Goal: Task Accomplishment & Management: Manage account settings

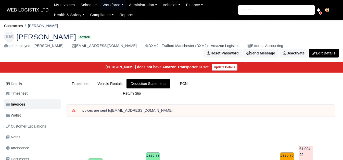
scroll to position [194, 0]
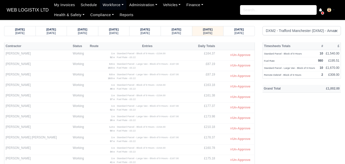
select select "1"
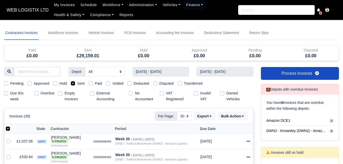
select select "50"
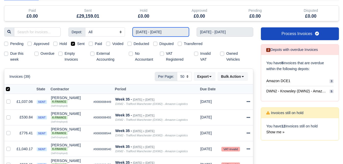
click at [156, 32] on input "24/08/2025 - 30/08/2025" at bounding box center [161, 31] width 57 height 9
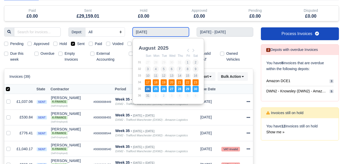
type input "17/08/2025 - 23/08/2025"
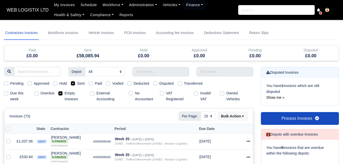
select select "25"
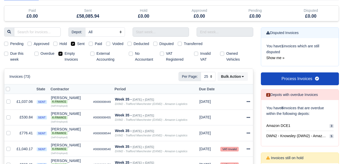
scroll to position [40, 0]
drag, startPoint x: 60, startPoint y: 55, endPoint x: 68, endPoint y: 56, distance: 8.5
click at [65, 55] on label "Empty Invoices" at bounding box center [76, 57] width 22 height 12
click at [60, 55] on input "Empty Invoices" at bounding box center [60, 53] width 4 height 4
checkbox input "false"
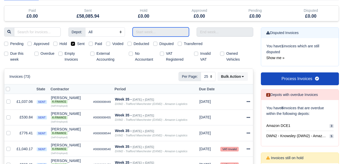
click at [164, 31] on input "text" at bounding box center [161, 31] width 57 height 9
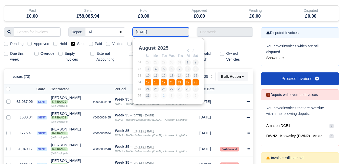
type input "17/08/2025 - 23/08/2025"
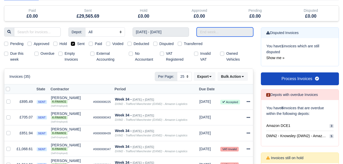
click at [210, 32] on input "text" at bounding box center [225, 31] width 57 height 9
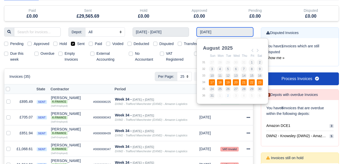
type input "17/08/2025 - 23/08/2025"
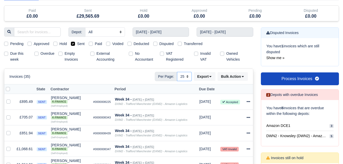
click at [184, 78] on select "10 25 50" at bounding box center [184, 76] width 15 height 9
select select "50"
click at [177, 72] on select "10 25 50" at bounding box center [184, 76] width 15 height 9
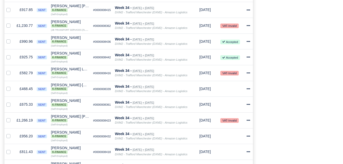
scroll to position [366, 0]
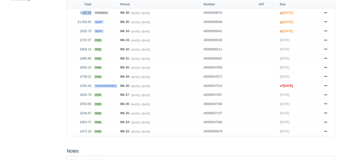
scroll to position [234, 0]
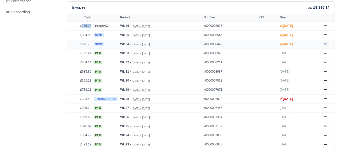
click at [326, 45] on icon at bounding box center [325, 44] width 3 height 1
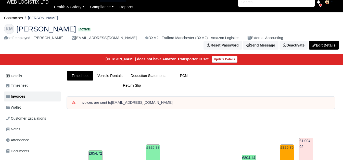
scroll to position [0, 0]
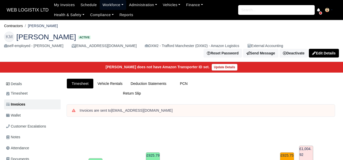
click at [107, 6] on link "Workforce" at bounding box center [113, 5] width 27 height 10
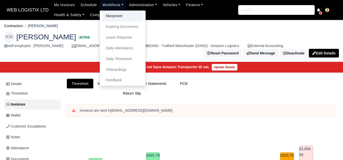
click at [108, 15] on link "Manpower" at bounding box center [122, 16] width 41 height 11
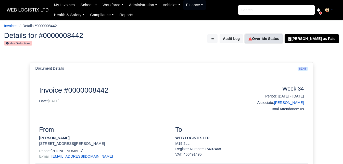
click at [282, 38] on link "Override Status" at bounding box center [263, 38] width 37 height 9
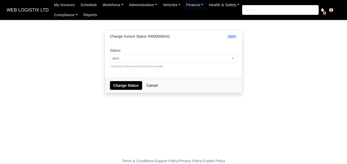
click at [170, 58] on span "sent" at bounding box center [173, 58] width 127 height 6
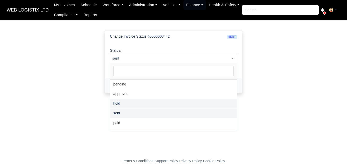
select select "hold"
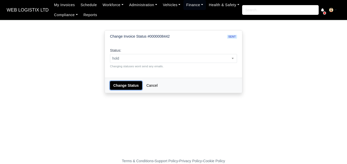
click at [128, 81] on button "Change Status" at bounding box center [126, 85] width 32 height 9
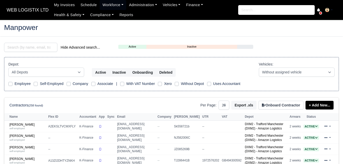
select select "25"
click at [34, 46] on input "search" at bounding box center [30, 47] width 53 height 9
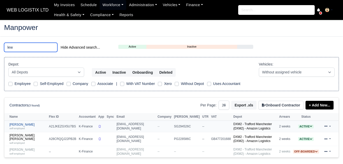
type input "lew"
click at [22, 127] on div "self-employed" at bounding box center [27, 128] width 37 height 4
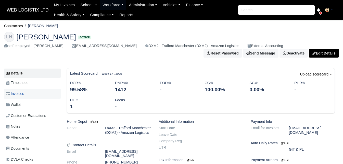
click at [34, 92] on link "Invoices" at bounding box center [32, 94] width 57 height 10
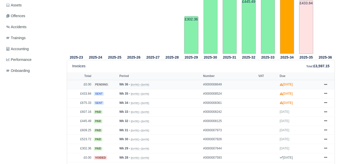
scroll to position [165, 0]
click at [326, 103] on icon at bounding box center [325, 102] width 3 height 3
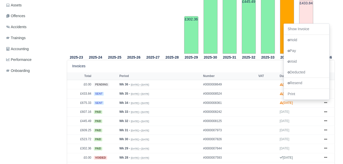
click at [343, 72] on main "Contractors Lewis Harrison LH Lewis Harrison Active self-employed - Lewis Harri…" at bounding box center [171, 143] width 343 height 564
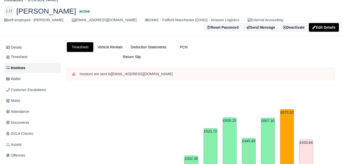
scroll to position [0, 0]
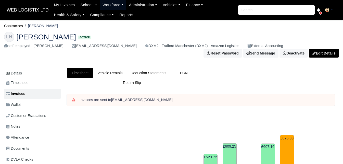
click at [118, 4] on link "Workforce" at bounding box center [113, 5] width 27 height 10
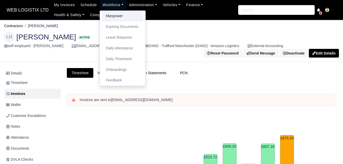
click at [112, 14] on link "Manpower" at bounding box center [122, 16] width 41 height 11
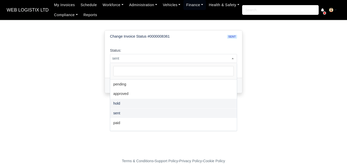
select select "hold"
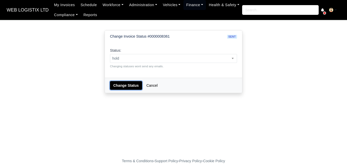
click at [121, 87] on button "Change Status" at bounding box center [126, 85] width 32 height 9
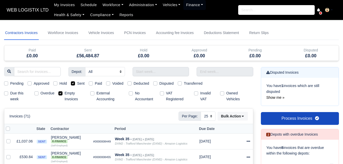
select select "25"
click at [65, 92] on label "Empty Invoices" at bounding box center [76, 96] width 22 height 12
click at [62, 92] on input "Empty Invoices" at bounding box center [60, 92] width 4 height 4
checkbox input "false"
click at [169, 70] on input "text" at bounding box center [161, 71] width 57 height 9
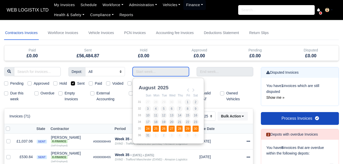
click at [145, 125] on td "24" at bounding box center [149, 128] width 8 height 7
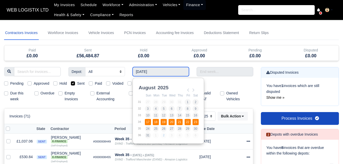
type input "17/08/2025 - 23/08/2025"
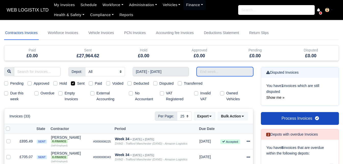
click at [213, 68] on input "text" at bounding box center [225, 71] width 57 height 9
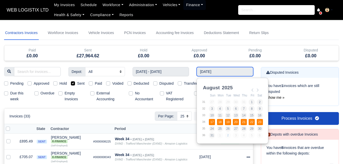
type input "17/08/2025 - 23/08/2025"
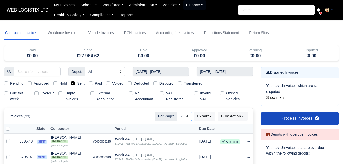
click at [187, 117] on select "10 25 50" at bounding box center [184, 115] width 15 height 9
select select "50"
click at [177, 111] on select "10 25 50" at bounding box center [184, 115] width 15 height 9
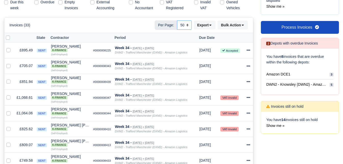
scroll to position [41, 0]
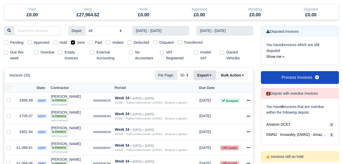
click at [209, 73] on icon at bounding box center [211, 75] width 4 height 4
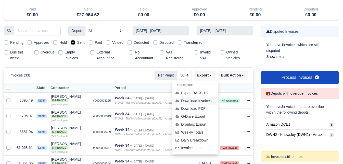
click at [181, 101] on div "Download Invoices" at bounding box center [195, 101] width 45 height 8
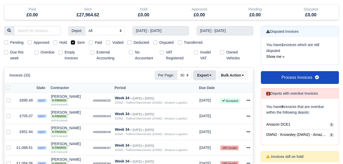
click at [212, 76] on icon at bounding box center [211, 75] width 4 height 4
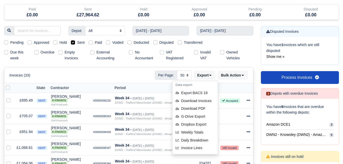
click at [68, 73] on div "Invoices (33) Per Page: 10 25 50 Export Data export: Export BACS 18 Download In…" at bounding box center [128, 74] width 239 height 9
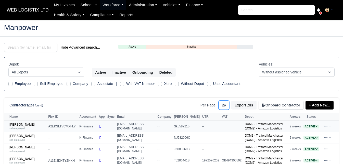
click at [228, 107] on select "10 25 50" at bounding box center [224, 104] width 11 height 9
click at [221, 100] on select "10 25 50" at bounding box center [224, 104] width 11 height 9
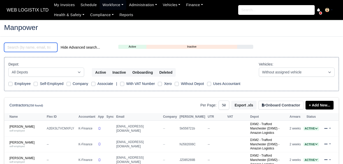
click at [34, 45] on input "search" at bounding box center [30, 47] width 53 height 9
select select "50"
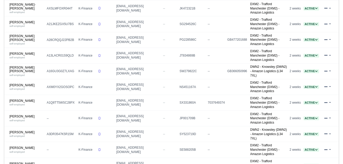
scroll to position [579, 0]
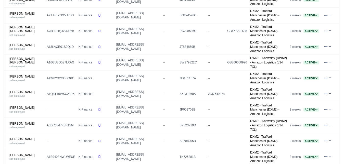
drag, startPoint x: 23, startPoint y: 39, endPoint x: 17, endPoint y: 51, distance: 13.6
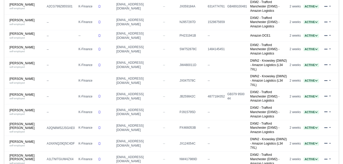
scroll to position [0, 0]
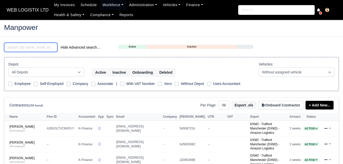
click at [41, 48] on input "search" at bounding box center [30, 47] width 53 height 9
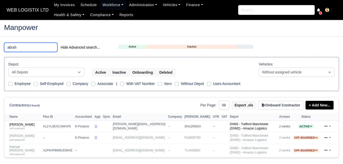
click at [29, 47] on input "abrah" at bounding box center [30, 47] width 53 height 9
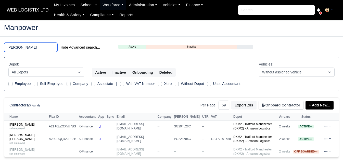
click at [25, 44] on input "LEW" at bounding box center [30, 47] width 53 height 9
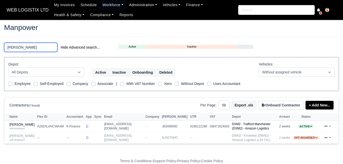
click at [34, 47] on input "AZAD" at bounding box center [30, 47] width 53 height 9
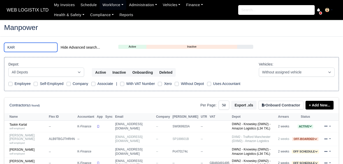
click at [24, 48] on input "KAR" at bounding box center [30, 47] width 53 height 9
click at [27, 53] on div "KAR Hide Advanced search... Active Inactive Onboarding Depot: All Depots Amazon…" at bounding box center [171, 114] width 343 height 143
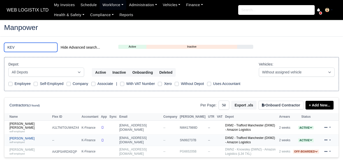
type input "KEV"
click at [18, 136] on link "Kevin Medina self-employed" at bounding box center [29, 139] width 40 height 7
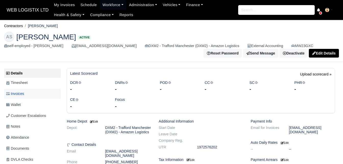
click at [23, 92] on span "Invoices" at bounding box center [15, 94] width 18 height 6
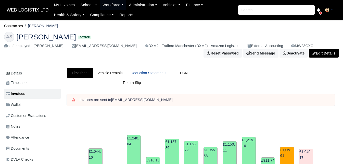
click at [156, 75] on link "Deduction Statements" at bounding box center [149, 73] width 44 height 10
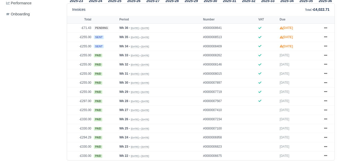
scroll to position [216, 0]
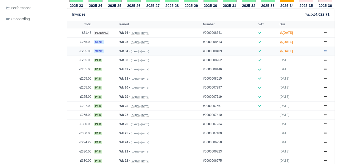
click at [325, 52] on icon at bounding box center [325, 50] width 3 height 3
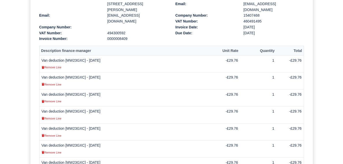
scroll to position [155, 0]
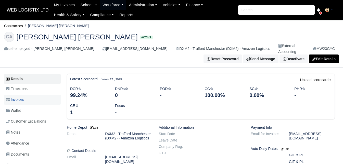
click at [18, 96] on span "Invoices" at bounding box center [15, 99] width 18 height 6
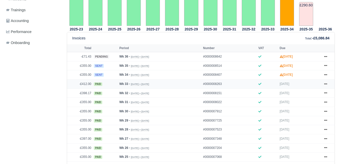
scroll to position [199, 0]
click at [325, 71] on link at bounding box center [326, 74] width 8 height 6
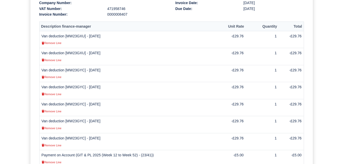
scroll to position [152, 0]
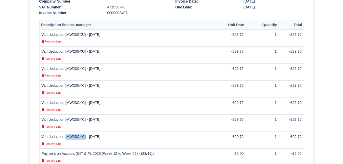
drag, startPoint x: 67, startPoint y: 130, endPoint x: 83, endPoint y: 130, distance: 16.3
click at [83, 131] on td "Van deduction [MW23GYC] - [DATE] Remove Line" at bounding box center [129, 139] width 181 height 17
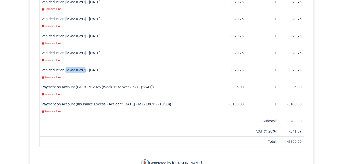
scroll to position [229, 0]
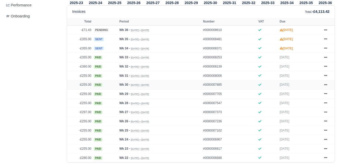
scroll to position [219, 0]
click at [326, 50] on icon at bounding box center [325, 47] width 3 height 3
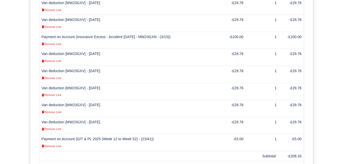
scroll to position [179, 0]
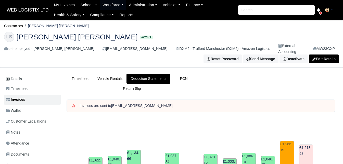
click at [318, 38] on h2 "LS Lewis Jack Skelton Active" at bounding box center [171, 37] width 335 height 10
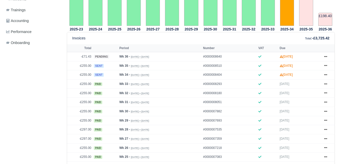
drag, startPoint x: 346, startPoint y: 29, endPoint x: 347, endPoint y: 80, distance: 51.3
click at [327, 73] on icon at bounding box center [325, 74] width 3 height 3
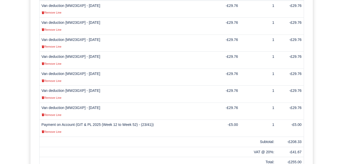
scroll to position [190, 0]
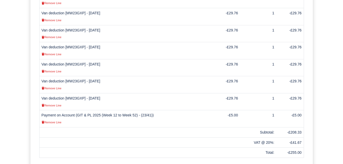
drag, startPoint x: 0, startPoint y: 0, endPoint x: 334, endPoint y: 121, distance: 355.2
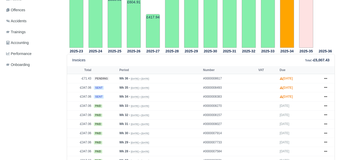
scroll to position [215, 0]
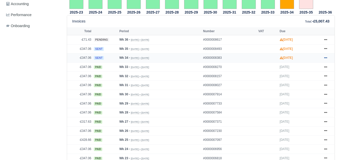
click at [325, 58] on icon at bounding box center [325, 57] width 3 height 3
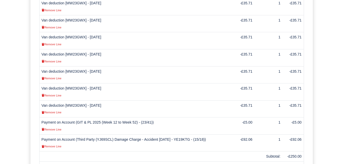
scroll to position [200, 0]
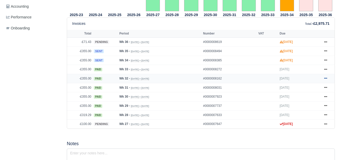
scroll to position [218, 0]
click at [326, 60] on icon at bounding box center [325, 59] width 3 height 3
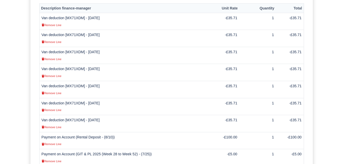
scroll to position [186, 0]
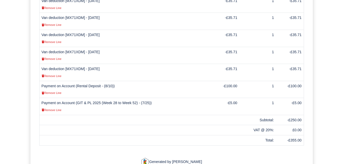
scroll to position [236, 0]
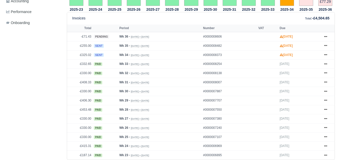
scroll to position [223, 0]
click at [325, 56] on icon at bounding box center [325, 54] width 3 height 3
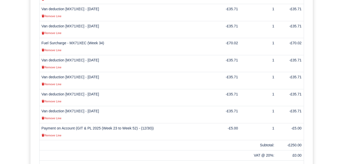
scroll to position [194, 0]
drag, startPoint x: 231, startPoint y: 31, endPoint x: 240, endPoint y: 31, distance: 9.7
click at [240, 38] on td "-£70.02" at bounding box center [226, 46] width 28 height 17
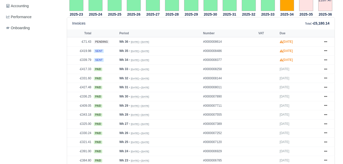
scroll to position [210, 0]
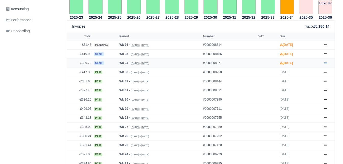
click at [324, 61] on icon at bounding box center [325, 62] width 3 height 3
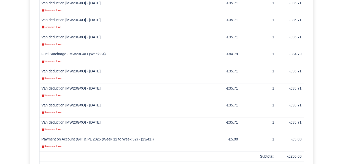
scroll to position [177, 0]
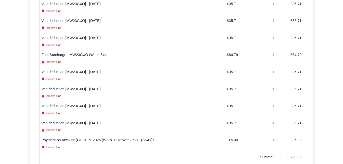
drag, startPoint x: 231, startPoint y: 48, endPoint x: 239, endPoint y: 50, distance: 7.8
click at [239, 50] on td "-£84.79" at bounding box center [226, 58] width 28 height 17
copy td "84.79"
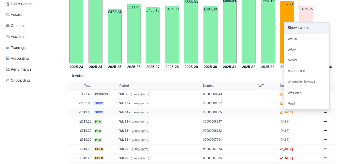
scroll to position [161, 0]
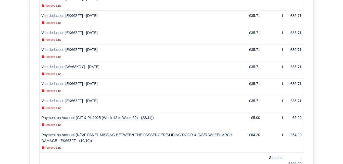
scroll to position [189, 0]
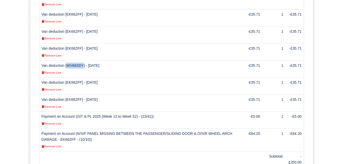
drag, startPoint x: 67, startPoint y: 64, endPoint x: 82, endPoint y: 67, distance: 15.7
click at [82, 67] on td "Van deduction [WV68XDY] - 21/08/2025 Remove Line" at bounding box center [141, 68] width 205 height 17
copy td "WV68XDY"
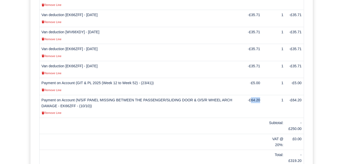
drag, startPoint x: 253, startPoint y: 99, endPoint x: 261, endPoint y: 100, distance: 7.9
click at [261, 100] on td "-£64.20" at bounding box center [253, 106] width 18 height 23
copy td "64.20"
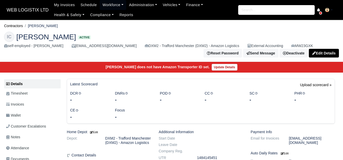
click at [24, 106] on span "Invoices" at bounding box center [15, 104] width 18 height 6
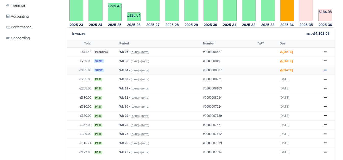
click at [328, 72] on link at bounding box center [326, 70] width 8 height 6
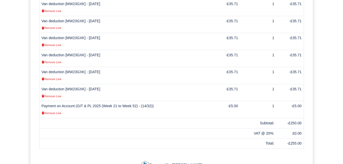
scroll to position [205, 0]
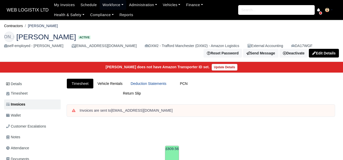
click at [155, 87] on link "Deduction Statements" at bounding box center [149, 84] width 44 height 10
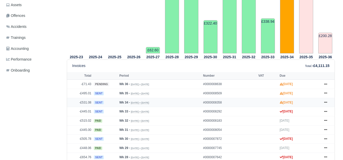
scroll to position [176, 0]
click at [326, 102] on icon at bounding box center [325, 102] width 3 height 3
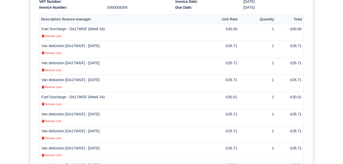
scroll to position [153, 0]
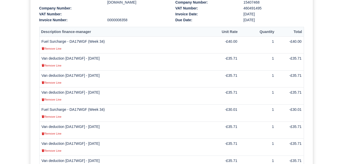
scroll to position [132, 0]
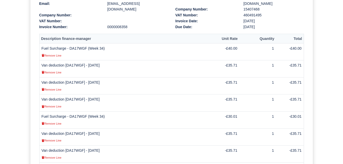
click at [74, 64] on td "Van deduction [DA17WGF] - 17/08/2025 Remove Line" at bounding box center [124, 68] width 171 height 17
copy td "DA17WGF"
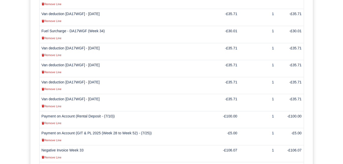
scroll to position [230, 0]
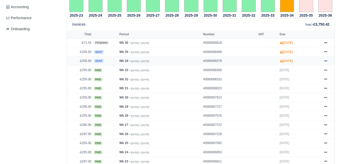
scroll to position [212, 0]
click at [327, 59] on icon at bounding box center [325, 60] width 3 height 3
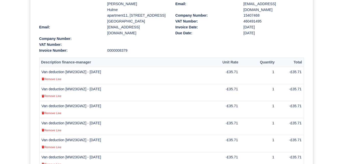
scroll to position [126, 0]
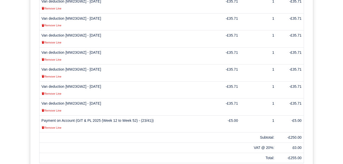
scroll to position [203, 0]
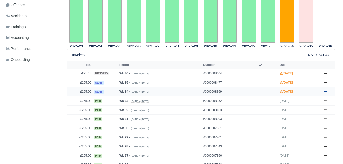
click at [326, 91] on icon at bounding box center [325, 91] width 3 height 1
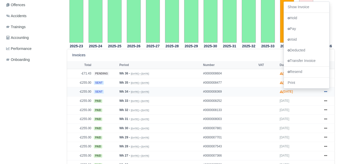
scroll to position [182, 0]
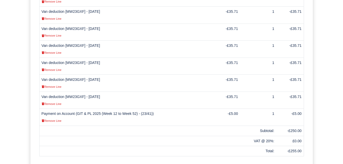
scroll to position [192, 0]
drag, startPoint x: 0, startPoint y: 0, endPoint x: 331, endPoint y: 130, distance: 355.6
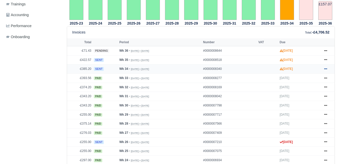
scroll to position [204, 0]
click at [326, 68] on icon at bounding box center [325, 68] width 3 height 1
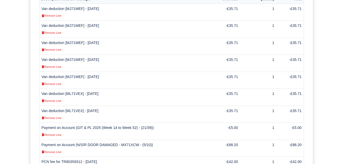
scroll to position [179, 0]
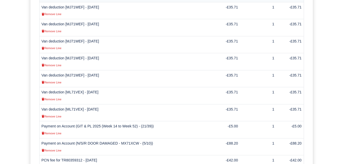
click at [71, 104] on td "Van deduction [ML71VEX] - [DATE] Remove Line" at bounding box center [125, 112] width 173 height 17
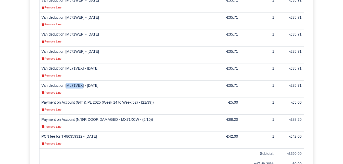
scroll to position [207, 0]
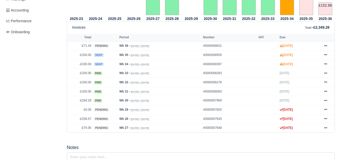
scroll to position [213, 0]
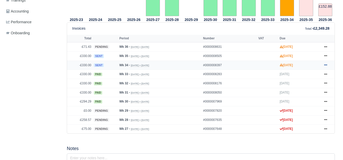
click at [325, 65] on icon at bounding box center [325, 64] width 3 height 3
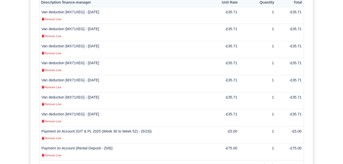
scroll to position [178, 0]
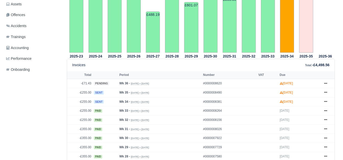
scroll to position [184, 0]
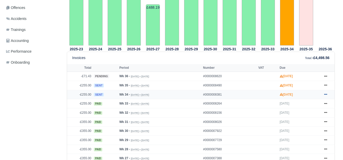
click at [326, 93] on link at bounding box center [326, 94] width 8 height 6
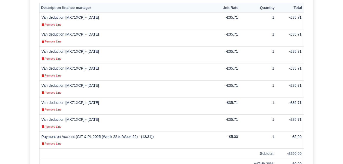
scroll to position [168, 0]
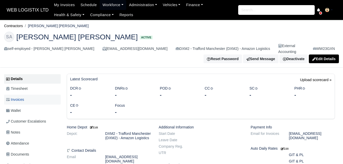
click at [33, 94] on link "Invoices" at bounding box center [32, 99] width 57 height 10
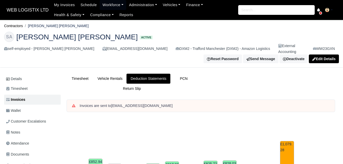
click at [342, 74] on html "WEB LOGISTIX LTD My Invoices Schedule Workforce Manpower Expiring Documents Lea…" at bounding box center [171, 82] width 343 height 164
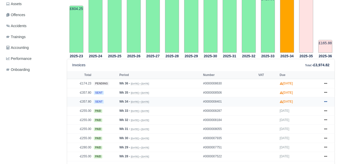
scroll to position [172, 0]
click at [325, 100] on icon at bounding box center [325, 101] width 3 height 3
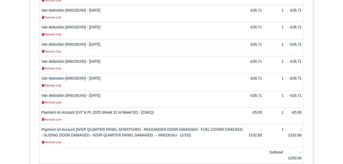
scroll to position [210, 0]
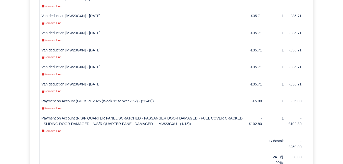
click at [240, 113] on td "Payment on Account (N/S/F QUARTER PANEL SCRATCHED - PASSANGER DOOR DAMAGED - FU…" at bounding box center [142, 124] width 206 height 23
drag, startPoint x: 253, startPoint y: 112, endPoint x: 262, endPoint y: 113, distance: 9.8
click at [262, 113] on td "-£102.80" at bounding box center [255, 124] width 18 height 23
copy td "102.80"
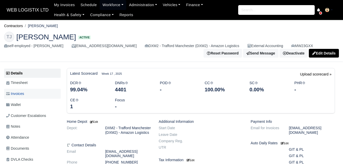
click at [11, 93] on span "Invoices" at bounding box center [15, 94] width 18 height 6
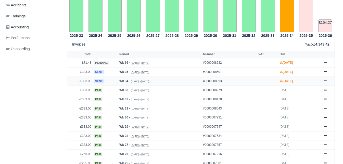
scroll to position [187, 0]
click at [324, 82] on link at bounding box center [326, 81] width 8 height 6
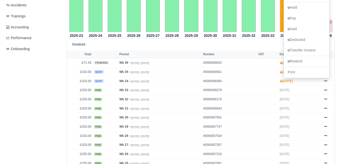
scroll to position [153, 0]
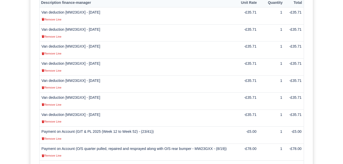
scroll to position [187, 0]
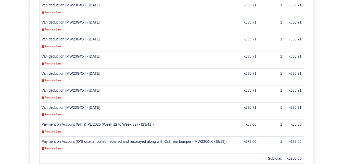
click at [72, 85] on td "Van deduction [MW23GXX] - 22/08/2025 Remove Line" at bounding box center [138, 93] width 199 height 17
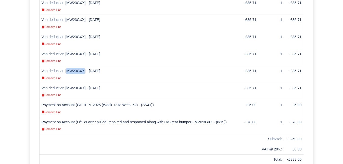
scroll to position [210, 0]
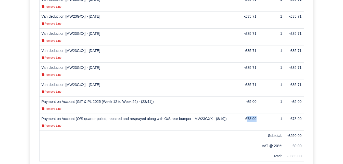
drag, startPoint x: 249, startPoint y: 105, endPoint x: 258, endPoint y: 106, distance: 8.7
click at [258, 113] on td "-£78.00" at bounding box center [249, 121] width 20 height 17
copy td "78.00"
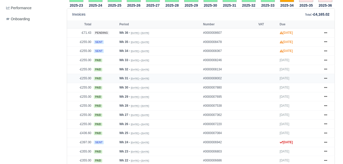
scroll to position [223, 0]
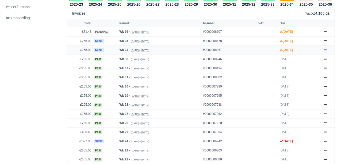
click at [326, 48] on icon at bounding box center [325, 49] width 3 height 3
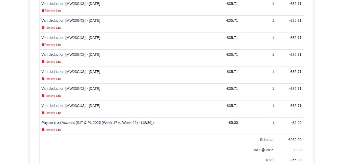
scroll to position [206, 0]
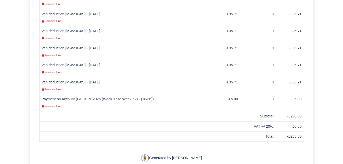
click at [72, 77] on td "Van deduction [MW23GXS] - 23/08/2025 Remove Line" at bounding box center [125, 85] width 173 height 17
copy td "MW23GXS"
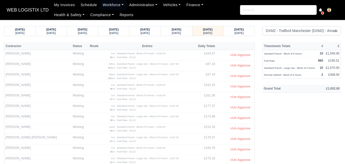
select select "1"
click at [232, 33] on div "[DATE]" at bounding box center [238, 33] width 21 height 4
select select "1"
click at [208, 32] on small "[DATE]" at bounding box center [207, 32] width 9 height 3
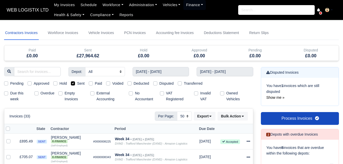
select select "50"
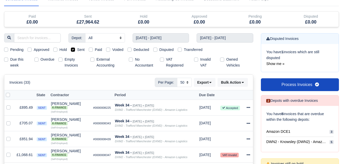
scroll to position [28, 0]
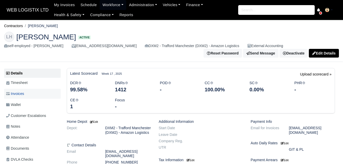
click at [31, 93] on link "Invoices" at bounding box center [32, 94] width 57 height 10
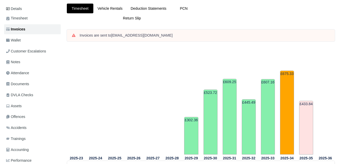
scroll to position [210, 0]
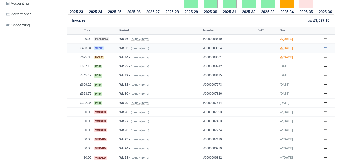
click at [324, 50] on link at bounding box center [326, 48] width 8 height 6
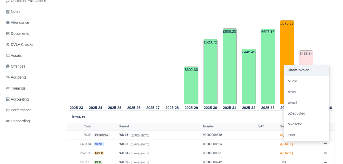
scroll to position [8, 0]
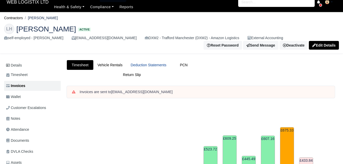
click at [163, 65] on link "Deduction Statements" at bounding box center [149, 65] width 44 height 10
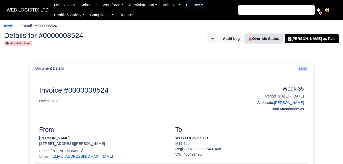
click at [272, 37] on link "Override Status" at bounding box center [263, 38] width 37 height 9
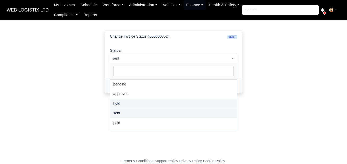
select select "hold"
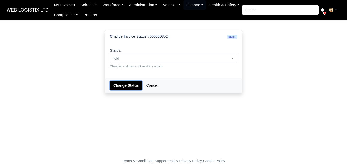
click at [122, 83] on button "Change Status" at bounding box center [126, 85] width 32 height 9
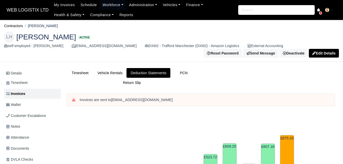
drag, startPoint x: 0, startPoint y: 0, endPoint x: 347, endPoint y: -9, distance: 346.9
click at [343, 0] on html "WEB LOGISTIX LTD My Invoices Schedule Workforce Manpower Expiring Documents Lea…" at bounding box center [171, 82] width 343 height 164
click at [25, 104] on link "Wallet" at bounding box center [32, 105] width 57 height 10
click at [25, 103] on link "Wallet" at bounding box center [32, 105] width 57 height 10
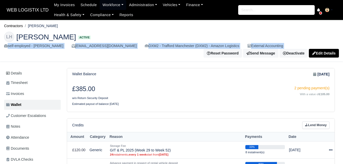
drag, startPoint x: 0, startPoint y: 43, endPoint x: -3, endPoint y: 51, distance: 8.3
click at [0, 51] on html "WEB LOGISTIX LTD My Invoices Schedule Workforce Manpower Expiring Documents Lea…" at bounding box center [171, 82] width 343 height 164
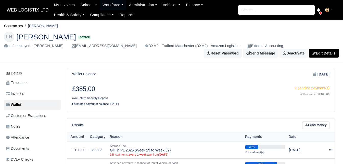
click at [164, 85] on div "£385.00 w/o Return Security Deposit 2 pending payment(s) With a value of £105.0…" at bounding box center [201, 95] width 268 height 31
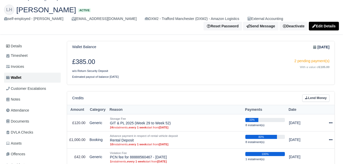
scroll to position [18, 0]
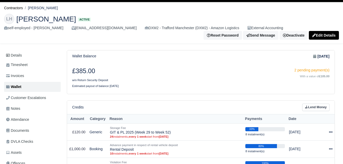
click at [311, 102] on div "Credits Lend Money" at bounding box center [201, 107] width 268 height 14
click at [311, 105] on link "Lend Money" at bounding box center [315, 106] width 27 height 7
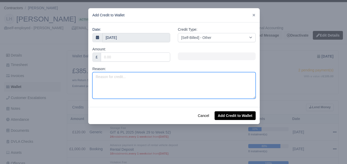
click at [148, 81] on textarea "Reason:" at bounding box center [173, 85] width 163 height 27
click at [144, 88] on textarea "Reason:" at bounding box center [173, 85] width 163 height 27
click at [139, 83] on textarea "Adblue Surcharge -" at bounding box center [173, 85] width 163 height 27
paste textarea "MW23GYB"
type textarea "Adblue Surcharge - MW23GYB (Offhired)"
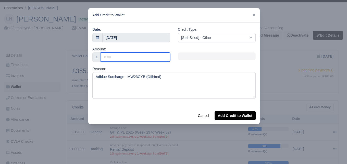
click at [134, 56] on input "Amount:" at bounding box center [135, 56] width 69 height 9
type input "10"
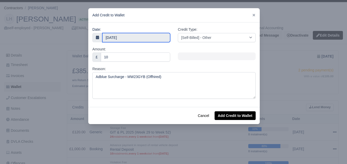
click at [142, 39] on body "WEB LOGISTIX LTD My Invoices Schedule Workforce Manpower Expiring Documents Lea…" at bounding box center [173, 64] width 347 height 164
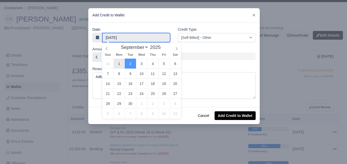
type input "1 September 2025"
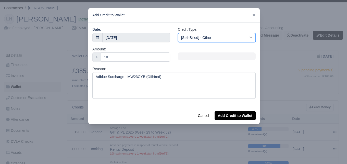
click at [234, 39] on select "[Self-Billed] - Other [Self-Billed] - Negative Invoice [Self-Billed] - Keychain…" at bounding box center [217, 37] width 78 height 9
click at [178, 33] on select "[Self-Billed] - Other [Self-Billed] - Negative Invoice [Self-Billed] - Keychain…" at bounding box center [217, 37] width 78 height 9
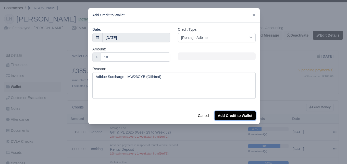
click at [241, 114] on button "Add Credit to Wallet" at bounding box center [235, 115] width 41 height 9
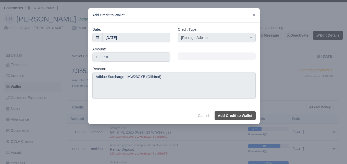
select select "other"
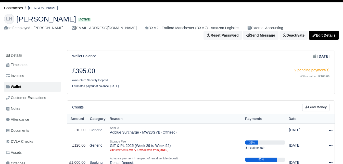
scroll to position [18, 0]
drag, startPoint x: 111, startPoint y: 133, endPoint x: 179, endPoint y: 132, distance: 68.6
click at [179, 132] on td "Adblue Adblue Surcharge - MW23GYB (Offhired)" at bounding box center [176, 130] width 136 height 14
copy td "Adblue Surcharge - MW23GYB (Offhired)"
drag, startPoint x: 304, startPoint y: 101, endPoint x: 307, endPoint y: 106, distance: 6.0
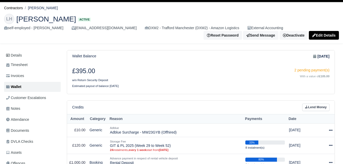
click at [307, 106] on div "Credits Lend Money" at bounding box center [201, 107] width 268 height 14
click at [307, 106] on link "Lend Money" at bounding box center [315, 106] width 27 height 7
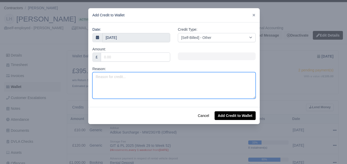
click at [148, 83] on textarea "Reason:" at bounding box center [173, 85] width 163 height 27
paste textarea "Adblue Surcharge - MW23GYB (Offhired)"
drag, startPoint x: 96, startPoint y: 76, endPoint x: 107, endPoint y: 78, distance: 10.7
click at [107, 78] on textarea "Adblue Surcharge - MW23GYB (Offhired)" at bounding box center [173, 85] width 163 height 27
drag, startPoint x: 105, startPoint y: 76, endPoint x: 111, endPoint y: 77, distance: 5.9
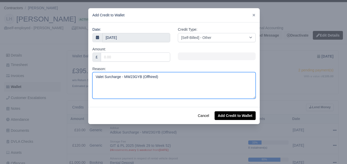
click at [111, 77] on textarea "Valet Surcharge - MW23GYB (Offhired)" at bounding box center [173, 85] width 163 height 27
type textarea "Valet Charge - MW23GYB (Offhired)"
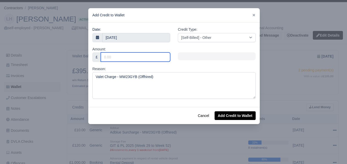
click at [129, 58] on input "Amount:" at bounding box center [135, 56] width 69 height 9
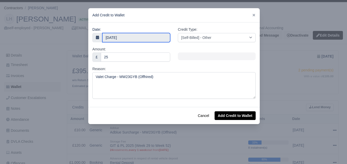
click at [123, 39] on body "WEB LOGISTIX LTD My Invoices Schedule Workforce Manpower Expiring Documents Lea…" at bounding box center [173, 64] width 347 height 164
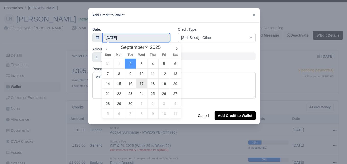
type input "2"
type input "1 September 2025"
type input "25"
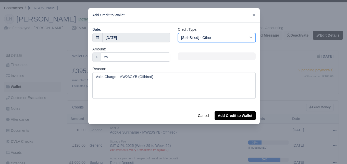
click at [207, 39] on select "[Self-Billed] - Other [Self-Billed] - Negative Invoice [Self-Billed] - Keychain…" at bounding box center [217, 37] width 78 height 9
click at [178, 33] on select "[Self-Billed] - Other [Self-Billed] - Negative Invoice [Self-Billed] - Keychain…" at bounding box center [217, 37] width 78 height 9
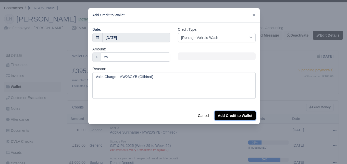
click at [238, 115] on button "Add Credit to Wallet" at bounding box center [235, 115] width 41 height 9
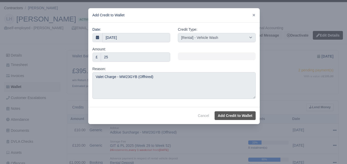
select select "other"
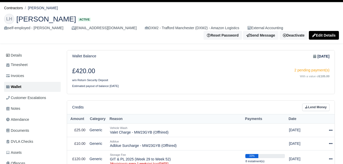
scroll to position [18, 0]
click at [245, 104] on div "Credits Lend Money" at bounding box center [200, 106] width 257 height 7
click at [37, 76] on link "Invoices" at bounding box center [32, 76] width 57 height 10
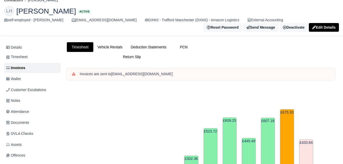
scroll to position [2, 0]
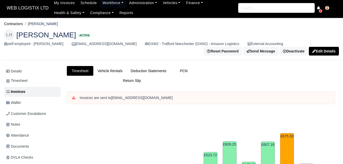
click at [343, 28] on html "WEB LOGISTIX LTD My Invoices Schedule Workforce Manpower Expiring Documents Lea…" at bounding box center [171, 80] width 343 height 164
click at [150, 73] on link "Deduction Statements" at bounding box center [149, 71] width 44 height 10
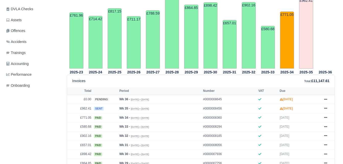
scroll to position [150, 0]
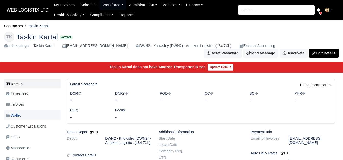
click at [23, 110] on link "Wallet" at bounding box center [32, 115] width 57 height 10
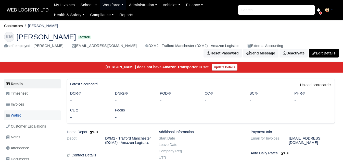
click at [23, 117] on link "Wallet" at bounding box center [32, 115] width 57 height 10
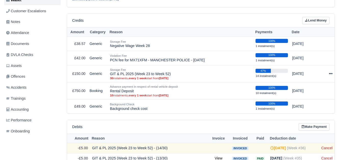
scroll to position [115, 0]
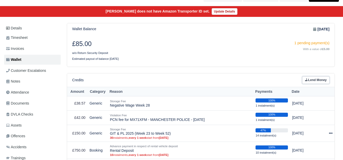
click at [314, 83] on link "Lend Money" at bounding box center [315, 79] width 27 height 7
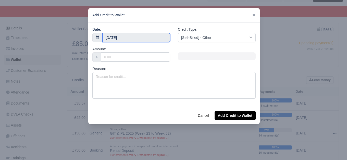
click at [125, 37] on input "2 September 2025" at bounding box center [136, 37] width 68 height 9
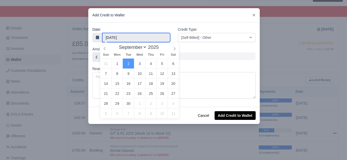
type input "1 September 2025"
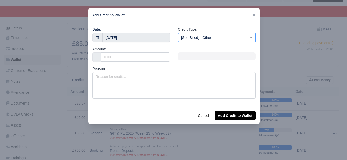
click at [218, 38] on select "[Self-Billed] - Other [Self-Billed] - Negative Invoice [Self-Billed] - Keychain…" at bounding box center [217, 37] width 78 height 9
click at [178, 33] on select "[Self-Billed] - Other [Self-Billed] - Negative Invoice [Self-Billed] - Keychain…" at bounding box center [217, 37] width 78 height 9
click at [239, 39] on select "[Self-Billed] - Other [Self-Billed] - Negative Invoice [Self-Billed] - Keychain…" at bounding box center [217, 37] width 78 height 9
select select "adblue"
click at [178, 33] on select "[Self-Billed] - Other [Self-Billed] - Negative Invoice [Self-Billed] - Keychain…" at bounding box center [217, 37] width 78 height 9
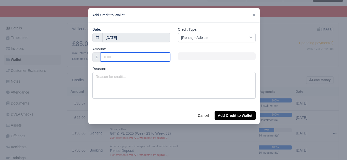
click at [130, 56] on input "Amount:" at bounding box center [135, 56] width 69 height 9
type input "20"
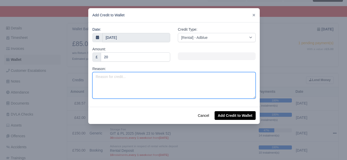
click at [122, 79] on textarea "Reason:" at bounding box center [173, 85] width 163 height 27
click at [126, 89] on textarea "Reason:" at bounding box center [173, 85] width 163 height 27
click at [173, 85] on textarea "Adblue Surcharge -" at bounding box center [173, 85] width 163 height 27
paste textarea "MX71XFM"
type textarea "Adblue Surcharge - MX71XFM (Offhired)"
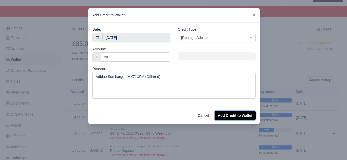
click at [224, 116] on button "Add Credit to Wallet" at bounding box center [235, 115] width 41 height 9
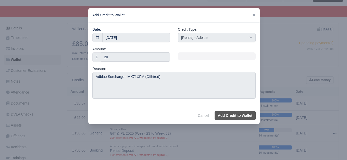
select select "other"
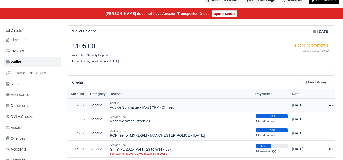
drag, startPoint x: 0, startPoint y: 0, endPoint x: 182, endPoint y: 110, distance: 212.8
click at [182, 110] on td "Adblue Adblue Surcharge - MX71XFM (Offhired)" at bounding box center [181, 106] width 146 height 14
click at [310, 86] on link "Lend Money" at bounding box center [315, 82] width 27 height 7
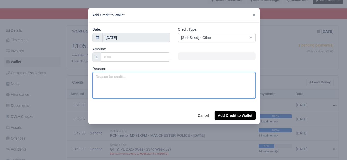
click at [144, 91] on textarea "Reason:" at bounding box center [173, 85] width 163 height 27
paste textarea "Adblue Surcharge - MX71XFM (Offhired)"
drag, startPoint x: 94, startPoint y: 76, endPoint x: 104, endPoint y: 77, distance: 10.5
click at [104, 77] on textarea "Adblue Surcharge - MX71XFM (Offhired)" at bounding box center [173, 85] width 163 height 27
drag, startPoint x: 102, startPoint y: 76, endPoint x: 110, endPoint y: 77, distance: 7.9
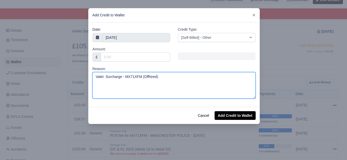
click at [110, 77] on textarea "Valet Surcharge - MX71XFM (Offhired)" at bounding box center [173, 85] width 163 height 27
type textarea "Valet Charge - MX71XFM (Offhired)"
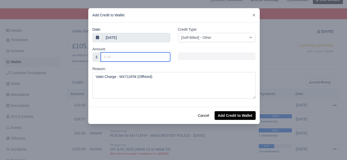
click at [128, 58] on input "Amount:" at bounding box center [135, 56] width 69 height 9
type input "25"
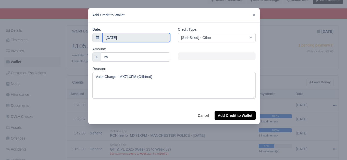
click at [129, 38] on body "WEB LOGISTIX LTD My Invoices Schedule Workforce Manpower Expiring Documents Lea…" at bounding box center [173, 27] width 347 height 160
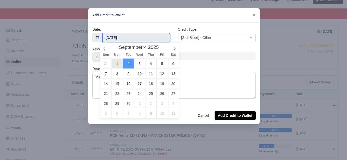
type input "1 September 2025"
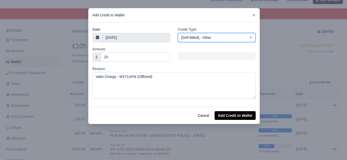
click at [210, 39] on select "[Self-Billed] - Other [Self-Billed] - Negative Invoice [Self-Billed] - Keychain…" at bounding box center [217, 37] width 78 height 9
click at [178, 33] on select "[Self-Billed] - Other [Self-Billed] - Negative Invoice [Self-Billed] - Keychain…" at bounding box center [217, 37] width 78 height 9
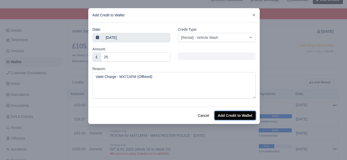
click at [224, 112] on button "Add Credit to Wallet" at bounding box center [235, 115] width 41 height 9
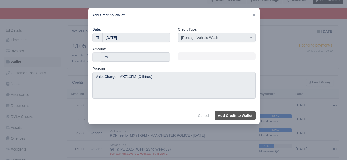
select select "other"
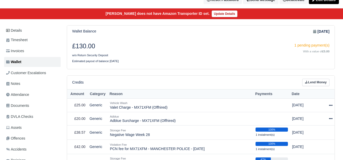
scroll to position [53, 0]
click at [153, 50] on h3 "£130.00" at bounding box center [134, 46] width 125 height 8
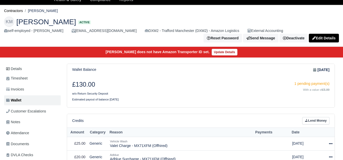
scroll to position [0, 0]
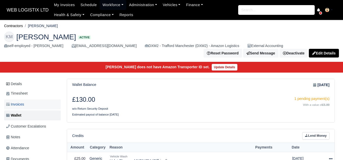
click at [24, 106] on span "Invoices" at bounding box center [15, 104] width 18 height 6
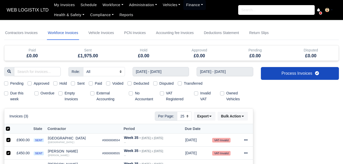
select select "25"
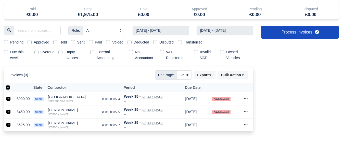
scroll to position [41, 0]
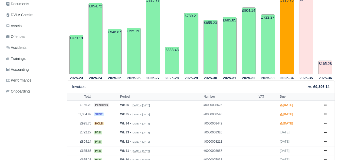
scroll to position [156, 0]
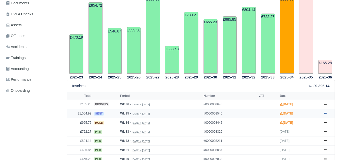
click at [327, 114] on icon at bounding box center [325, 113] width 3 height 1
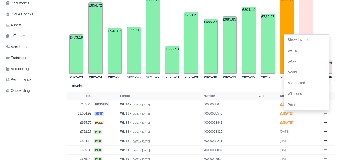
click at [183, 88] on div "Invoices Total : £9,396.14" at bounding box center [200, 86] width 257 height 6
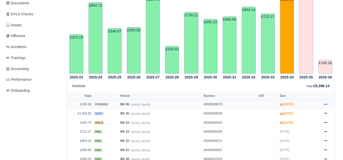
click at [326, 106] on icon at bounding box center [325, 104] width 3 height 3
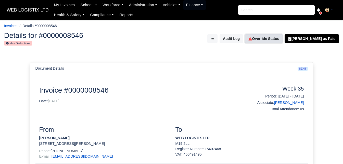
click at [275, 40] on link "Override Status" at bounding box center [263, 38] width 37 height 9
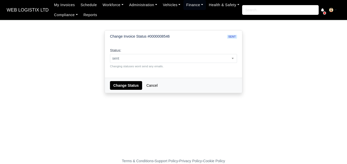
click at [187, 58] on span "sent" at bounding box center [173, 58] width 127 height 6
select select "hold"
click at [122, 84] on button "Change Status" at bounding box center [126, 85] width 32 height 9
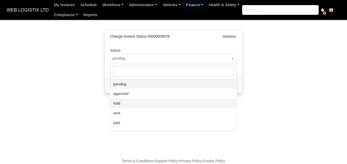
select select "hold"
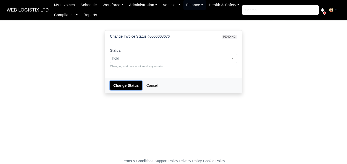
click at [124, 87] on button "Change Status" at bounding box center [126, 85] width 32 height 9
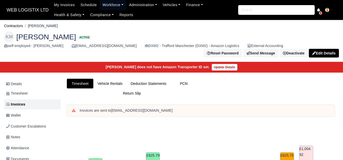
click at [114, 6] on link "Workforce" at bounding box center [113, 5] width 27 height 10
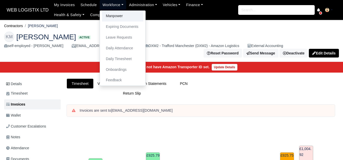
click at [113, 13] on link "Manpower" at bounding box center [122, 16] width 41 height 11
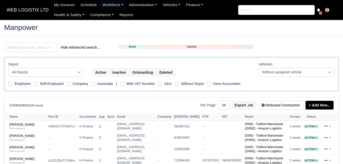
select select "25"
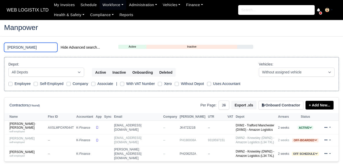
click at [31, 47] on input "LEON" at bounding box center [30, 47] width 53 height 9
click at [30, 47] on input "LEON" at bounding box center [30, 47] width 53 height 9
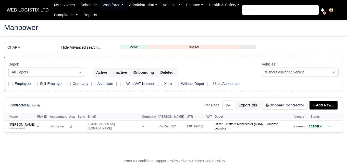
drag, startPoint x: 17, startPoint y: 140, endPoint x: 11, endPoint y: 142, distance: 6.6
click at [11, 142] on main "Manpower CHARM Hide Advanced search... Active Inactive Onboarding Depot: All De…" at bounding box center [173, 92] width 347 height 132
click at [21, 50] on input "CHARM" at bounding box center [31, 47] width 54 height 9
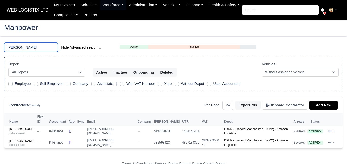
click at [32, 48] on input "JASON" at bounding box center [31, 47] width 54 height 9
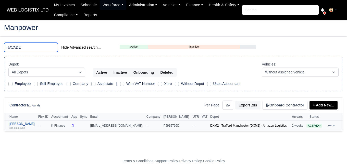
type input "JAVADE"
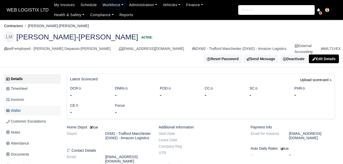
click at [20, 107] on span "Wallet" at bounding box center [13, 110] width 15 height 6
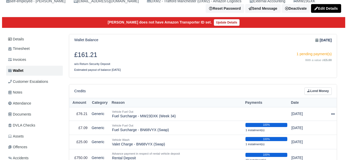
scroll to position [57, 0]
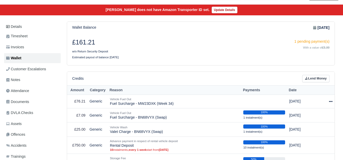
click at [343, 40] on html "WEB LOGISTIX LTD My Invoices Schedule Workforce Manpower Expiring Documents Lea…" at bounding box center [171, 23] width 343 height 160
click at [331, 102] on icon at bounding box center [331, 101] width 4 height 1
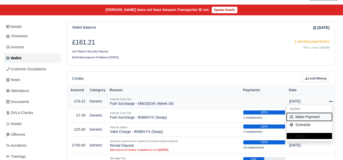
click at [304, 117] on button "Make Payment" at bounding box center [309, 117] width 45 height 8
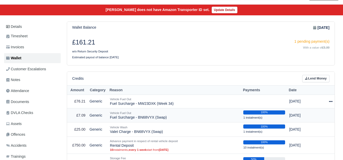
select select "6363"
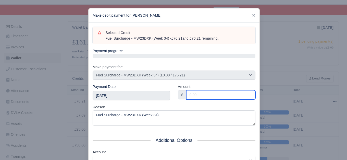
click at [196, 93] on input "Amount:" at bounding box center [220, 94] width 69 height 9
click at [241, 93] on input "Amount:" at bounding box center [220, 94] width 69 height 9
paste input "76.21"
type input "76.21"
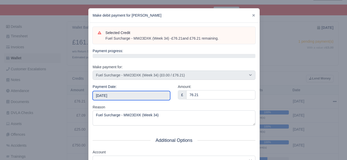
click at [125, 95] on input "2025-09-06" at bounding box center [132, 95] width 78 height 9
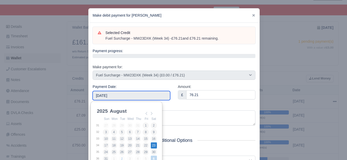
type input "2025-08-23"
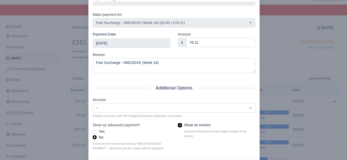
scroll to position [77, 0]
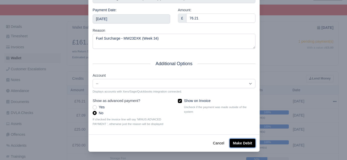
click at [245, 143] on button "Make Debit" at bounding box center [243, 143] width 26 height 9
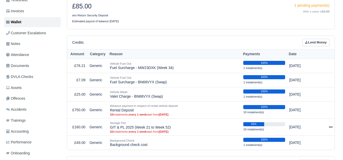
scroll to position [102, 0]
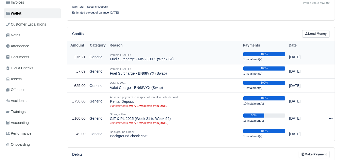
drag, startPoint x: 109, startPoint y: 58, endPoint x: 174, endPoint y: 60, distance: 65.1
click at [174, 60] on td "Vehicle Fuel Out Fuel Surcharge - MW23DXK (Week 34)" at bounding box center [174, 57] width 133 height 14
copy td "Fuel Surcharge - MW23DXK (Week 34)"
click at [310, 35] on link "Lend Money" at bounding box center [315, 33] width 27 height 7
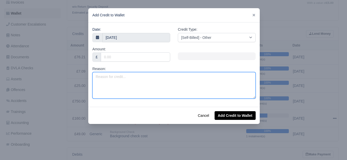
click at [169, 80] on textarea "Reason:" at bounding box center [173, 85] width 163 height 27
paste textarea "Fuel Surcharge - MW23DXK (Week 34)"
click at [153, 77] on textarea "Fuel Surcharge - MW23DXK (Week 34)" at bounding box center [173, 85] width 163 height 27
click at [133, 77] on textarea "Fuel Surcharge - MW23DXK (Week 35)" at bounding box center [173, 85] width 163 height 27
type textarea "Fuel Surcharge - MW23GXK (Week 35)"
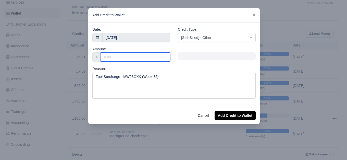
click at [135, 59] on input "Amount:" at bounding box center [135, 56] width 69 height 9
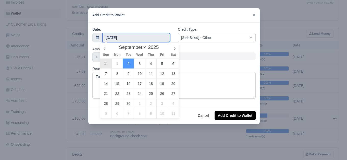
type input "[DATE]"
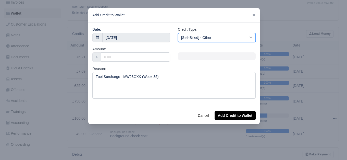
click at [225, 38] on select "[Self-Billed] - Other [Self-Billed] - Negative Invoice [Self-Billed] - Keychain…" at bounding box center [217, 37] width 78 height 9
select select "van_fuel_out"
click at [178, 33] on select "[Self-Billed] - Other [Self-Billed] - Negative Invoice [Self-Billed] - Keychain…" at bounding box center [217, 37] width 78 height 9
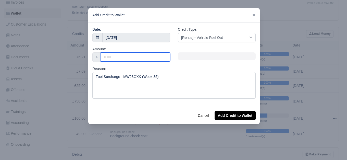
click at [129, 53] on input "Amount:" at bounding box center [135, 56] width 69 height 9
paste input "81.42"
type input "81.42"
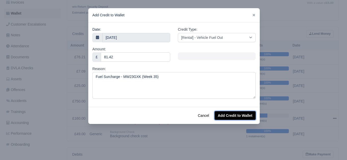
click at [238, 118] on button "Add Credit to Wallet" at bounding box center [235, 115] width 41 height 9
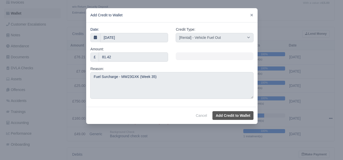
select select "other"
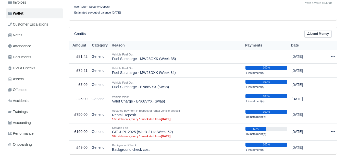
scroll to position [102, 0]
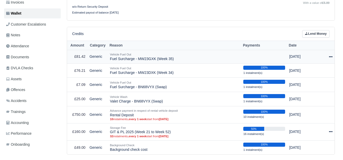
click at [332, 58] on icon at bounding box center [331, 57] width 4 height 4
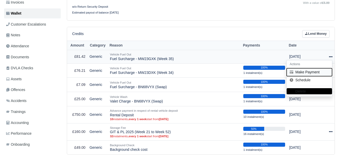
click at [313, 74] on button "Make Payment" at bounding box center [309, 72] width 45 height 8
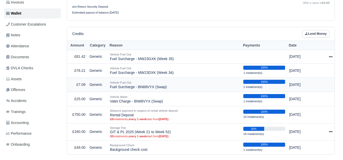
select select "6573"
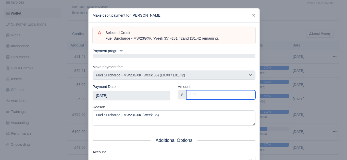
click at [202, 95] on input "Amount:" at bounding box center [220, 94] width 69 height 9
paste input "81.42"
type input "81.42"
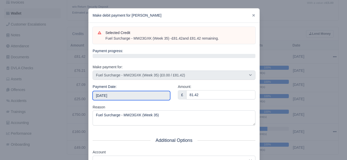
click at [148, 95] on input "2025-09-06" at bounding box center [132, 95] width 78 height 9
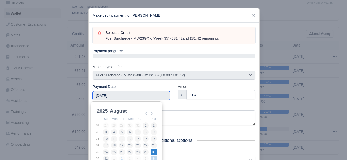
type input "2025-08-30"
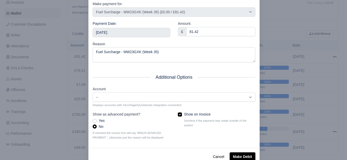
scroll to position [77, 0]
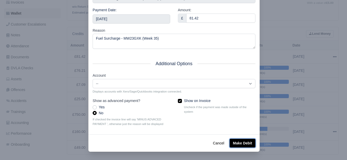
click at [248, 143] on button "Make Debit" at bounding box center [243, 143] width 26 height 9
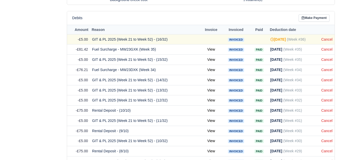
scroll to position [260, 0]
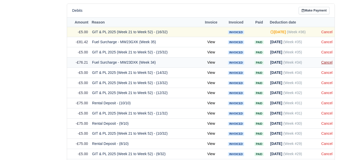
click at [327, 64] on link "Cancel" at bounding box center [327, 62] width 11 height 4
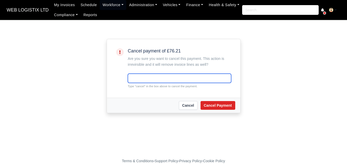
click at [187, 76] on input "text" at bounding box center [179, 77] width 103 height 9
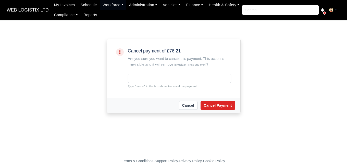
click at [140, 86] on small "Type "cancel" in the box above to cancel the payment." at bounding box center [179, 86] width 103 height 5
copy small "cancel"
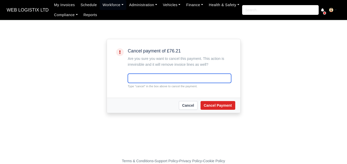
click at [142, 81] on input "text" at bounding box center [179, 77] width 103 height 9
paste input "cancel"
type input "cancel"
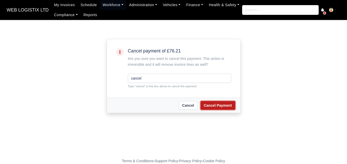
click at [222, 109] on button "Cancel Payment" at bounding box center [218, 105] width 35 height 9
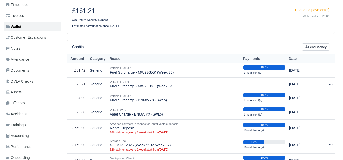
scroll to position [122, 0]
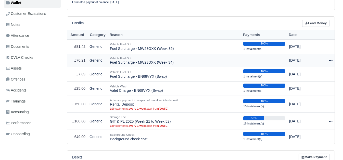
drag, startPoint x: 110, startPoint y: 64, endPoint x: 182, endPoint y: 63, distance: 72.2
click at [182, 63] on td "Vehicle Fuel Out Fuel Surcharge - MW23DXK (Week 34)" at bounding box center [174, 61] width 133 height 14
copy td "Fuel Surcharge - MW23DXK (Week 34)"
click at [328, 61] on div at bounding box center [328, 60] width 10 height 6
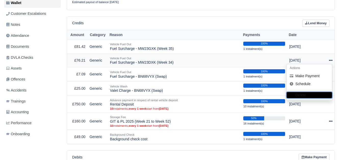
click at [309, 94] on button "Delete" at bounding box center [309, 95] width 45 height 6
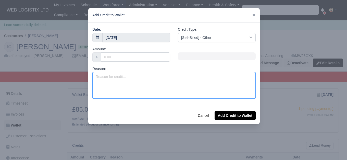
click at [170, 89] on textarea "Reason:" at bounding box center [173, 85] width 163 height 27
paste textarea "Fuel Surcharge - MW23DXK (Week 34)"
click at [131, 76] on textarea "Fuel Surcharge - MW23DXK (Week 34)" at bounding box center [173, 85] width 163 height 27
type textarea "Fuel Surcharge - MW23GXK (Week 34)"
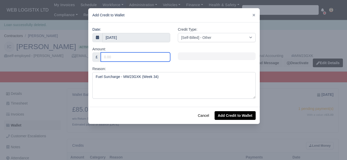
click at [135, 57] on input "Amount:" at bounding box center [135, 56] width 69 height 9
type input "76.21"
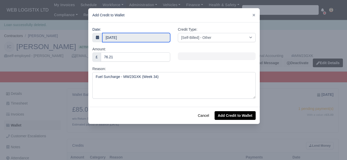
click at [137, 38] on body "WEB LOGISTIX LTD My Invoices Schedule Workforce Manpower Expiring Documents Lea…" at bounding box center [173, 80] width 347 height 160
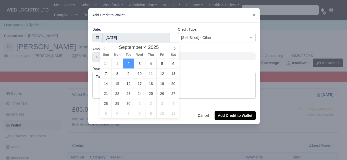
select select "7"
click at [103, 47] on icon at bounding box center [105, 49] width 4 height 4
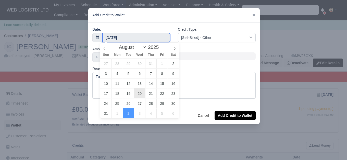
type input "20 August 2025"
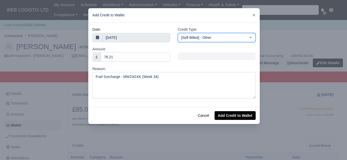
click at [228, 39] on select "[Self-Billed] - Other [Self-Billed] - Negative Invoice [Self-Billed] - Keychain…" at bounding box center [217, 37] width 78 height 9
click at [178, 33] on select "[Self-Billed] - Other [Self-Billed] - Negative Invoice [Self-Billed] - Keychain…" at bounding box center [217, 37] width 78 height 9
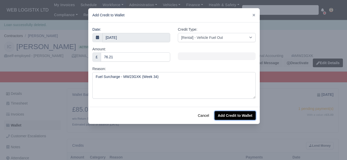
click at [246, 116] on button "Add Credit to Wallet" at bounding box center [235, 115] width 41 height 9
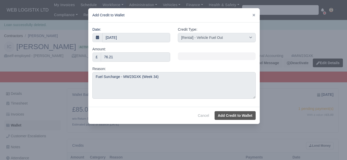
select select "other"
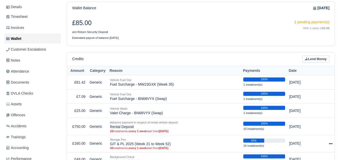
scroll to position [92, 0]
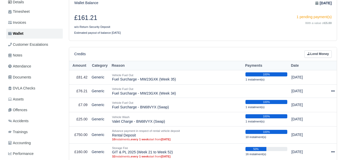
scroll to position [82, 0]
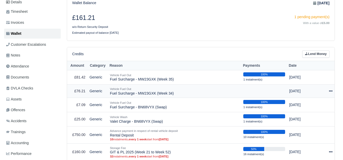
click at [328, 92] on div at bounding box center [328, 91] width 10 height 6
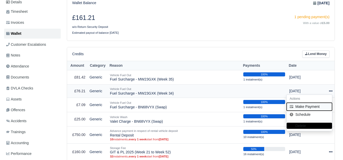
click at [310, 108] on button "Make Payment" at bounding box center [309, 107] width 45 height 8
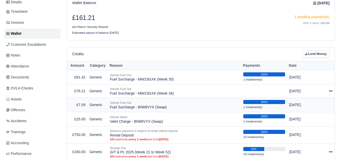
select select "6575"
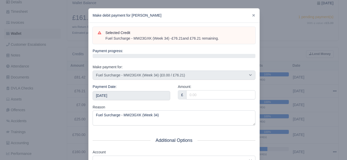
scroll to position [92, 0]
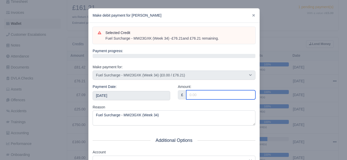
drag, startPoint x: 219, startPoint y: 94, endPoint x: 236, endPoint y: 94, distance: 17.1
click at [223, 94] on input "Amount:" at bounding box center [220, 94] width 69 height 9
paste input "Fuel Surcharge - MW23DXK (Week 34)"
type input "Fuel Surcharge - MW23DXK (Week 34)"
click at [192, 95] on input "Amount:" at bounding box center [220, 94] width 69 height 9
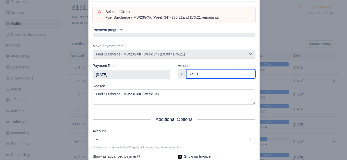
scroll to position [62, 0]
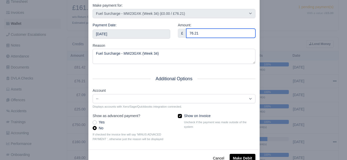
type input "76.21"
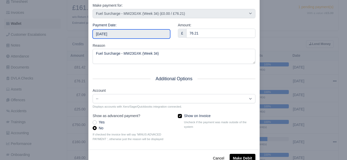
click at [154, 36] on input "[DATE]" at bounding box center [132, 33] width 78 height 9
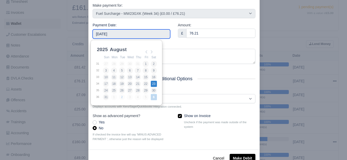
type input "2025-08-23"
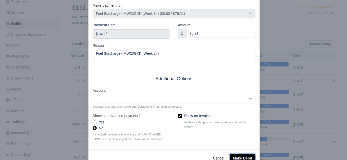
click at [235, 155] on button "Make Debit" at bounding box center [243, 158] width 26 height 9
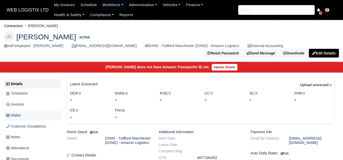
click at [26, 115] on link "Wallet" at bounding box center [32, 115] width 57 height 10
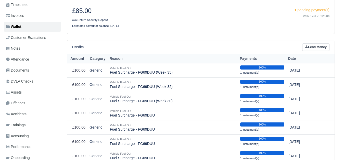
scroll to position [57, 0]
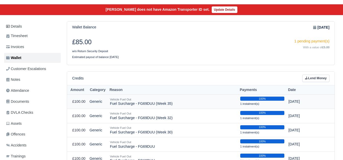
drag, startPoint x: 109, startPoint y: 103, endPoint x: 175, endPoint y: 106, distance: 65.9
click at [175, 106] on td "Vehicle Fuel Out Fuel Surcharge - FG69DUU (Week 35)" at bounding box center [173, 101] width 130 height 14
copy td "Fuel Surcharge - FG69DUU (Week 35)"
click at [321, 79] on link "Lend Money" at bounding box center [315, 78] width 27 height 7
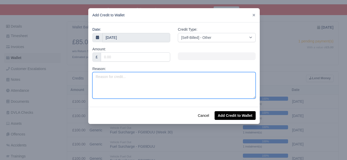
click at [147, 80] on textarea "Reason:" at bounding box center [173, 85] width 163 height 27
paste textarea "Fuel Surcharge - FG69DUU (Week 35)"
drag, startPoint x: 149, startPoint y: 78, endPoint x: 152, endPoint y: 78, distance: 2.8
click at [152, 78] on textarea "Fuel Surcharge - FG69DUU (Week 35)" at bounding box center [173, 85] width 163 height 27
type textarea "Fuel Surcharge - FG69DUU (Week 36)"
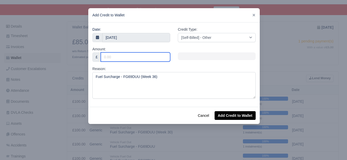
click at [146, 59] on input "Amount:" at bounding box center [135, 56] width 69 height 9
type input "100"
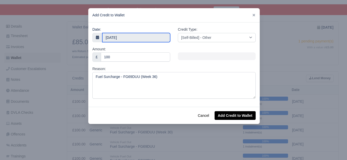
click at [127, 36] on input "2 September 2025" at bounding box center [136, 37] width 68 height 9
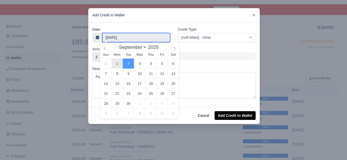
type input "1 September 2025"
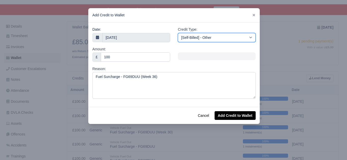
drag, startPoint x: 229, startPoint y: 35, endPoint x: 236, endPoint y: 40, distance: 9.1
click at [229, 35] on select "[Self-Billed] - Other [Self-Billed] - Negative Invoice [Self-Billed] - Keychain…" at bounding box center [217, 37] width 78 height 9
click at [178, 33] on select "[Self-Billed] - Other [Self-Billed] - Negative Invoice [Self-Billed] - Keychain…" at bounding box center [217, 37] width 78 height 9
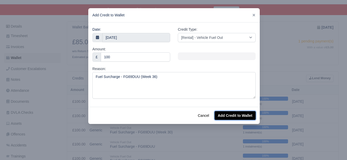
click at [231, 115] on button "Add Credit to Wallet" at bounding box center [235, 115] width 41 height 9
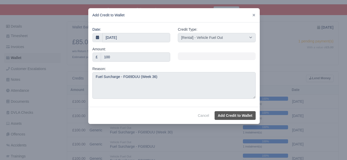
select select "other"
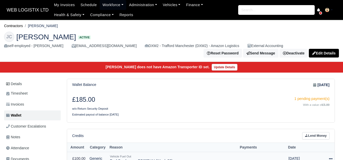
click at [330, 157] on icon at bounding box center [331, 159] width 4 height 4
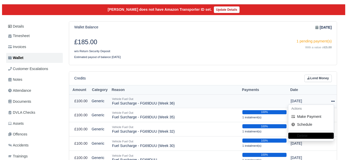
scroll to position [57, 0]
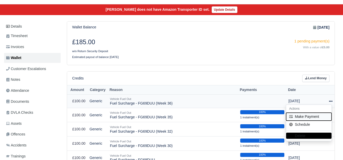
click at [314, 117] on button "Make Payment" at bounding box center [308, 117] width 45 height 8
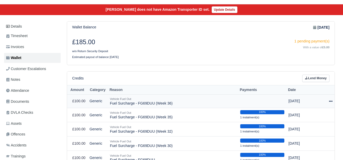
select select "6577"
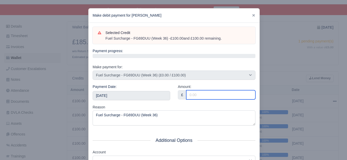
click at [214, 95] on input "Amount:" at bounding box center [220, 94] width 69 height 9
type input "100"
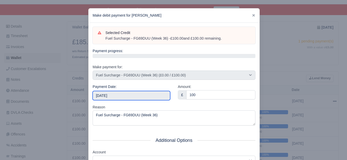
click at [138, 96] on input "[DATE]" at bounding box center [132, 95] width 78 height 9
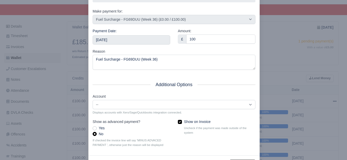
scroll to position [77, 0]
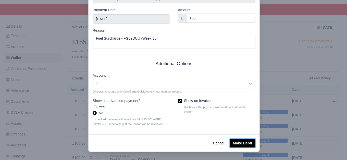
click at [244, 144] on button "Make Debit" at bounding box center [243, 143] width 26 height 9
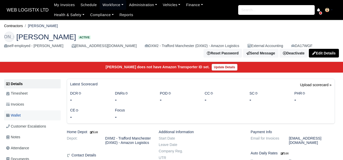
click at [22, 115] on link "Wallet" at bounding box center [32, 115] width 57 height 10
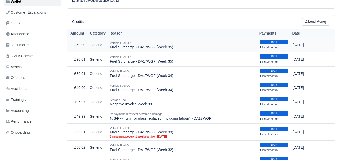
scroll to position [114, 0]
drag, startPoint x: 110, startPoint y: 48, endPoint x: 191, endPoint y: 48, distance: 80.6
click at [191, 48] on td "Vehicle Fuel Out Fuel Surcharge - DA17WGF (Week 35)" at bounding box center [183, 45] width 150 height 14
copy td "Fuel Surcharge - DA17WGF (Week 35)"
click at [316, 24] on link "Lend Money" at bounding box center [315, 21] width 27 height 7
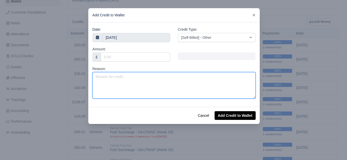
click at [158, 78] on textarea "Reason:" at bounding box center [173, 85] width 163 height 27
paste textarea "Fuel Surcharge - DA17WGF (Week 35)"
click at [150, 77] on textarea "Fuel Surcharge - DA17WGF (Week 35)" at bounding box center [173, 85] width 163 height 27
type textarea "Fuel Surcharge - DA17WGF (Week 36)"
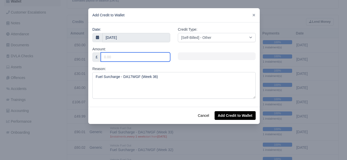
click at [144, 55] on input "Amount:" at bounding box center [135, 56] width 69 height 9
click at [134, 57] on input "Amount:" at bounding box center [135, 56] width 69 height 9
paste input "100.01"
type input "100.01"
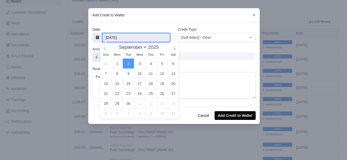
type input "1 September 2025"
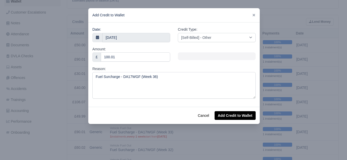
click at [206, 29] on div "Credit Type: [Self-Billed] - Other [Self-Billed] - Negative Invoice [Self-Bille…" at bounding box center [217, 35] width 78 height 16
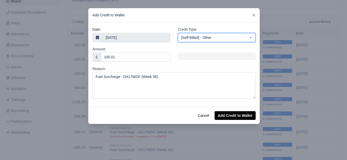
click at [204, 39] on select "[Self-Billed] - Other [Self-Billed] - Negative Invoice [Self-Billed] - Keychain…" at bounding box center [217, 37] width 78 height 9
click at [178, 33] on select "[Self-Billed] - Other [Self-Billed] - Negative Invoice [Self-Billed] - Keychain…" at bounding box center [217, 37] width 78 height 9
click at [215, 40] on select "[Self-Billed] - Other [Self-Billed] - Negative Invoice [Self-Billed] - Keychain…" at bounding box center [217, 37] width 78 height 9
click at [178, 33] on select "[Self-Billed] - Other [Self-Billed] - Negative Invoice [Self-Billed] - Keychain…" at bounding box center [217, 37] width 78 height 9
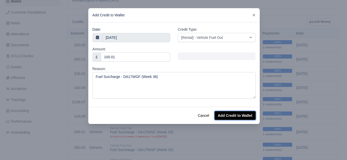
click at [247, 113] on button "Add Credit to Wallet" at bounding box center [235, 115] width 41 height 9
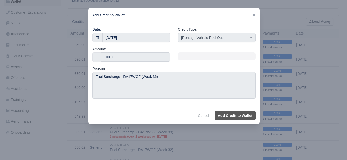
select select "other"
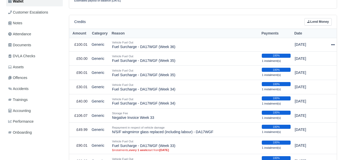
scroll to position [83, 0]
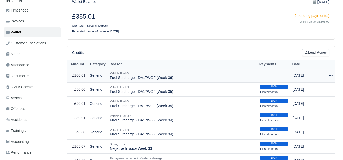
click at [329, 75] on icon at bounding box center [331, 76] width 4 height 4
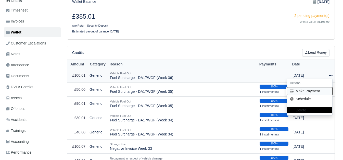
click at [313, 91] on button "Make Payment" at bounding box center [309, 91] width 45 height 8
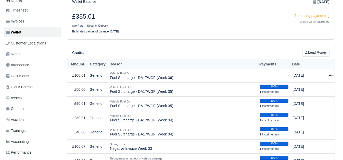
select select "6579"
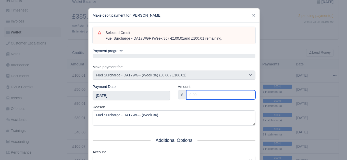
click at [211, 94] on input "Amount:" at bounding box center [220, 94] width 69 height 9
paste input "100.01"
type input "100.01"
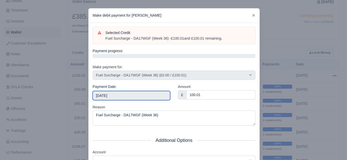
click at [131, 96] on input "2025-09-06" at bounding box center [132, 95] width 78 height 9
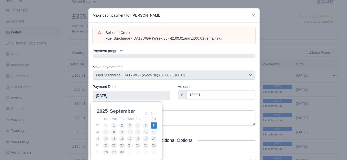
click at [191, 108] on div "Reason Fuel Surcharge - DA17WGF (Week 36)" at bounding box center [174, 114] width 163 height 21
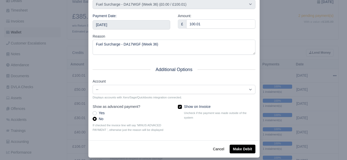
scroll to position [77, 0]
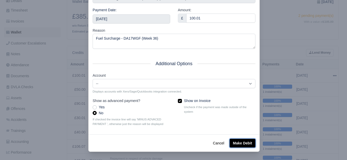
click at [244, 147] on button "Make Debit" at bounding box center [243, 143] width 26 height 9
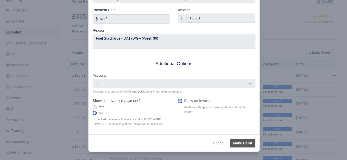
type input "2025-09-06T23:59:59+01:00"
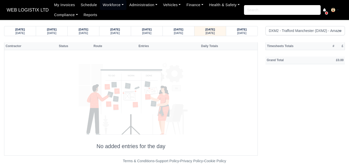
select select "1"
click at [229, 29] on div "02/09/2025 Tuesday" at bounding box center [241, 30] width 31 height 9
click at [214, 31] on small "Monday" at bounding box center [209, 32] width 9 height 3
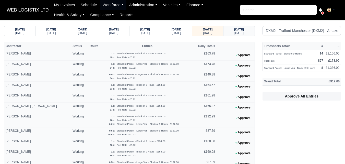
click at [234, 31] on strong "02/09/2025" at bounding box center [239, 29] width 10 height 3
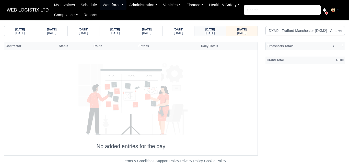
click at [215, 33] on div "Monday" at bounding box center [210, 33] width 22 height 4
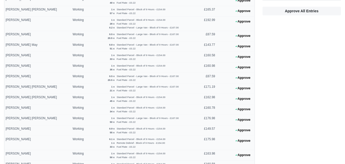
scroll to position [97, 0]
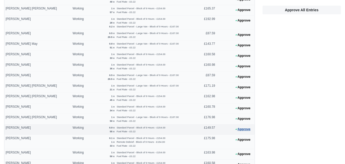
click at [244, 127] on button "Approve" at bounding box center [242, 128] width 21 height 7
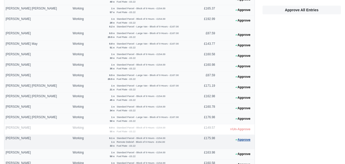
click at [249, 142] on button "Approve" at bounding box center [242, 139] width 21 height 7
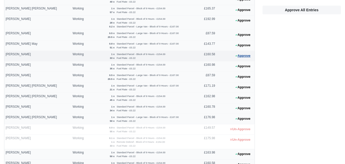
click at [243, 55] on button "Approve" at bounding box center [242, 55] width 21 height 7
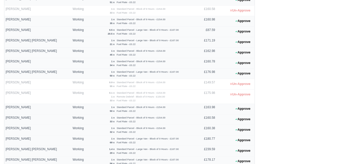
scroll to position [182, 0]
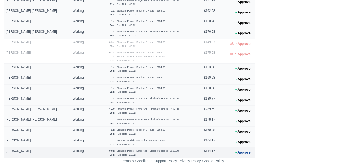
click at [244, 152] on button "Approve" at bounding box center [242, 152] width 21 height 7
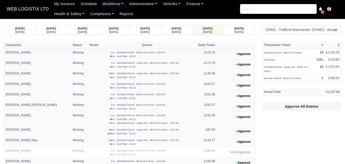
scroll to position [0, 0]
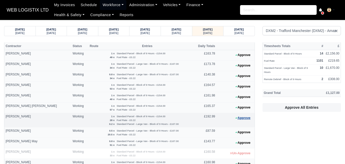
click at [248, 117] on button "Approve" at bounding box center [242, 117] width 21 height 7
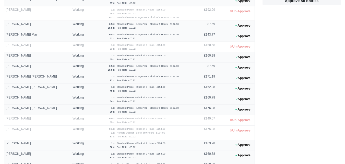
scroll to position [107, 0]
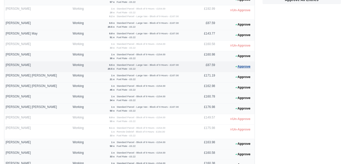
click at [245, 70] on button "Approve" at bounding box center [242, 66] width 21 height 7
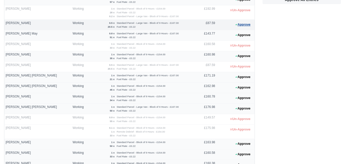
click at [234, 24] on button "Approve" at bounding box center [242, 24] width 21 height 7
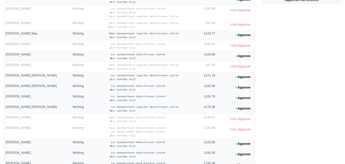
scroll to position [0, 0]
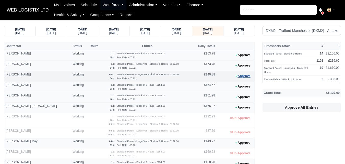
click at [249, 77] on button "Approve" at bounding box center [242, 75] width 21 height 7
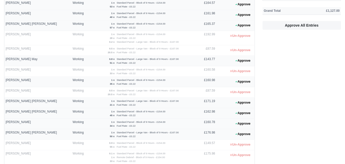
scroll to position [77, 0]
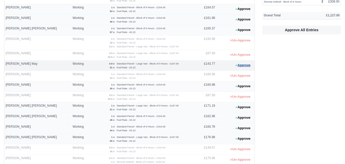
click at [247, 67] on button "Approve" at bounding box center [242, 65] width 21 height 7
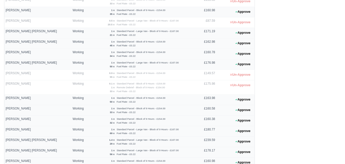
scroll to position [182, 0]
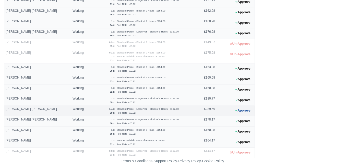
click at [247, 110] on button "Approve" at bounding box center [242, 110] width 21 height 7
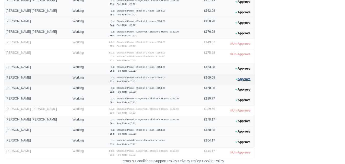
click at [248, 76] on button "Approve" at bounding box center [242, 78] width 21 height 7
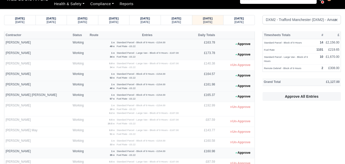
scroll to position [0, 0]
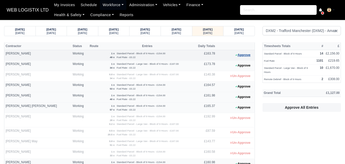
click at [250, 54] on button "Approve" at bounding box center [242, 54] width 21 height 7
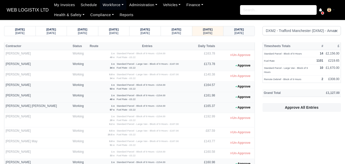
click at [243, 30] on strong "02/09/2025" at bounding box center [239, 29] width 10 height 3
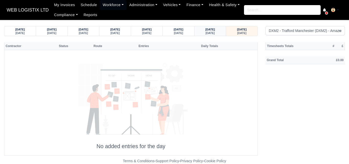
click at [210, 32] on small "Monday" at bounding box center [209, 32] width 9 height 3
click at [213, 31] on small "Monday" at bounding box center [209, 32] width 9 height 3
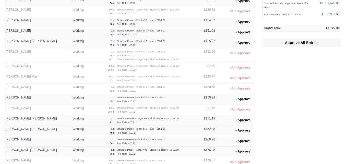
scroll to position [65, 0]
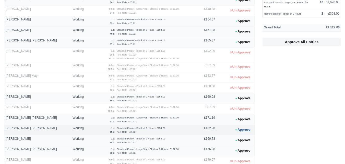
click at [238, 128] on button "Approve" at bounding box center [242, 129] width 21 height 7
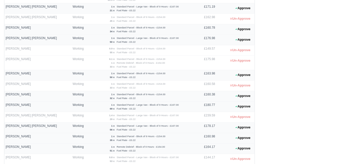
scroll to position [182, 0]
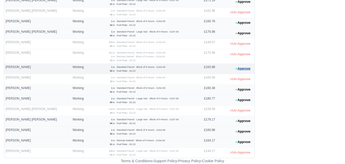
click at [240, 69] on button "Approve" at bounding box center [242, 68] width 21 height 7
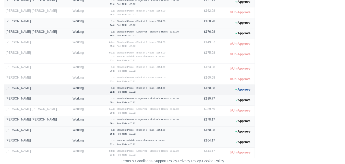
click at [240, 89] on button "Approve" at bounding box center [242, 89] width 21 height 7
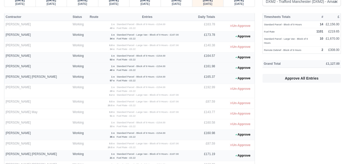
scroll to position [0, 0]
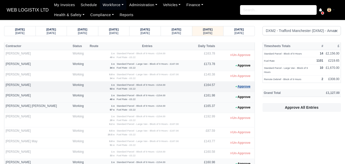
click at [241, 86] on button "Approve" at bounding box center [242, 86] width 21 height 7
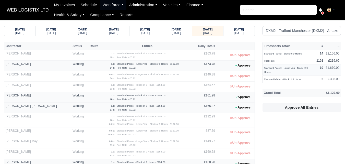
drag, startPoint x: 344, startPoint y: 80, endPoint x: 312, endPoint y: 66, distance: 34.3
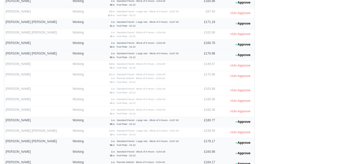
scroll to position [169, 0]
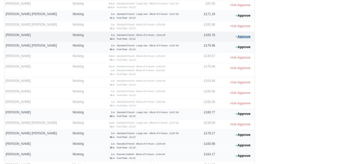
click at [249, 38] on button "Approve" at bounding box center [242, 36] width 21 height 7
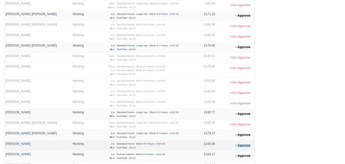
click at [247, 148] on button "Approve" at bounding box center [242, 144] width 21 height 7
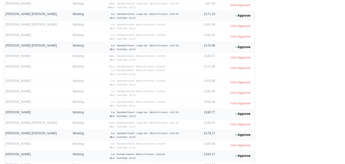
scroll to position [0, 0]
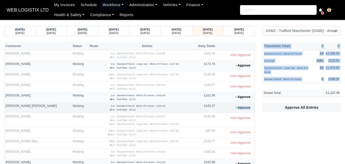
click at [241, 104] on button "Approve" at bounding box center [242, 107] width 21 height 7
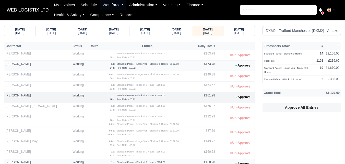
click at [239, 101] on 1756810224 "Approve" at bounding box center [235, 97] width 38 height 10
click at [240, 96] on button "Approve" at bounding box center [242, 96] width 21 height 7
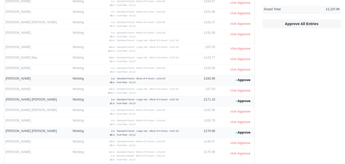
scroll to position [85, 0]
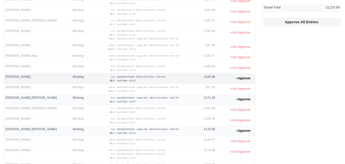
click at [246, 82] on 1756810230 "Approve" at bounding box center [235, 78] width 38 height 10
click at [245, 81] on button "Approve" at bounding box center [242, 78] width 21 height 7
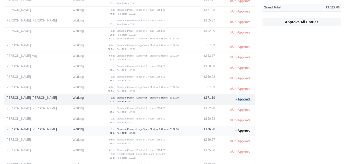
click at [242, 100] on button "Approve" at bounding box center [242, 98] width 21 height 7
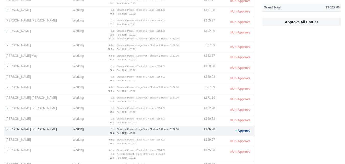
click at [246, 131] on button "Approve" at bounding box center [242, 130] width 21 height 7
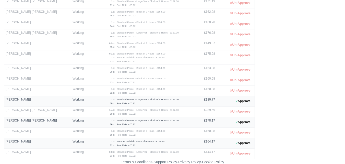
scroll to position [182, 0]
click at [234, 122] on button "Approve" at bounding box center [242, 120] width 21 height 7
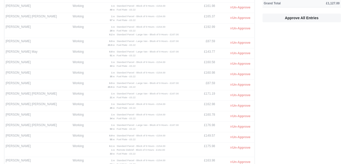
scroll to position [0, 0]
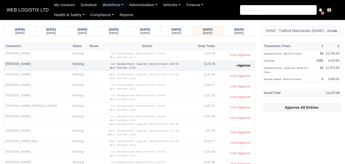
click at [253, 66] on 1756810254 "Approve" at bounding box center [235, 65] width 38 height 10
click at [244, 65] on button "Approve" at bounding box center [242, 65] width 21 height 7
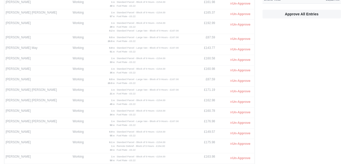
scroll to position [182, 0]
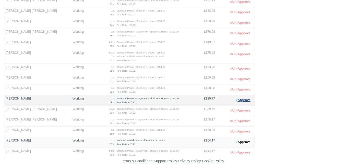
click at [239, 100] on button "Approve" at bounding box center [242, 99] width 21 height 7
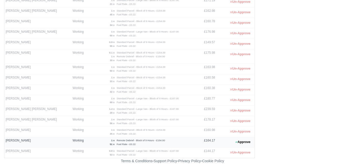
click at [292, 89] on div "Timesheets Totals # £ Standard Parcel - Block of 9 Hours 14 £2,156.00 Fuel Rate…" at bounding box center [302, 9] width 86 height 298
click at [237, 140] on button "Approve" at bounding box center [242, 141] width 21 height 7
drag, startPoint x: 344, startPoint y: 129, endPoint x: 349, endPoint y: 99, distance: 30.5
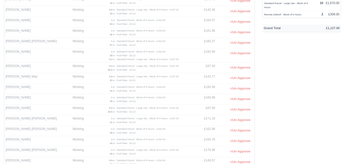
scroll to position [0, 0]
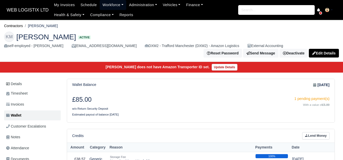
click at [112, 6] on link "Workforce" at bounding box center [113, 5] width 27 height 10
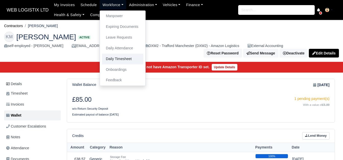
click at [111, 57] on link "Daily Timesheet" at bounding box center [122, 59] width 41 height 11
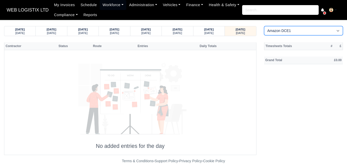
click at [277, 30] on select "Amazon DCE1 DWN2 - [GEOGRAPHIC_DATA] (DWN2) - Amazon Logistics (L34 7XL) DXM2 -…" at bounding box center [303, 30] width 79 height 9
select select "1"
click at [264, 26] on select "Amazon DCE1 DWN2 - [GEOGRAPHIC_DATA] (DWN2) - Amazon Logistics (L34 7XL) DXM2 -…" at bounding box center [303, 30] width 79 height 9
click at [215, 35] on div "[DATE] [DATE]" at bounding box center [208, 30] width 23 height 9
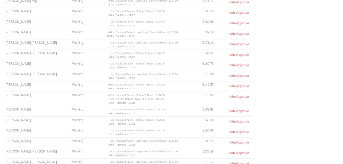
scroll to position [182, 0]
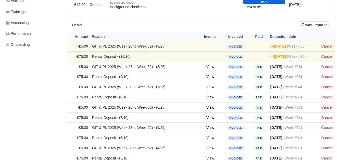
scroll to position [180, 0]
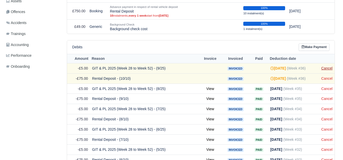
click at [329, 67] on link "Cancel" at bounding box center [327, 68] width 11 height 4
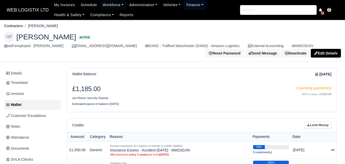
click at [185, 4] on link "Finance" at bounding box center [194, 5] width 23 height 10
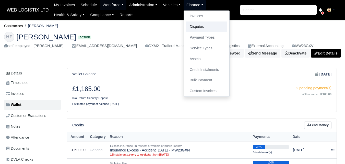
click at [195, 27] on link "Disputes" at bounding box center [206, 26] width 41 height 11
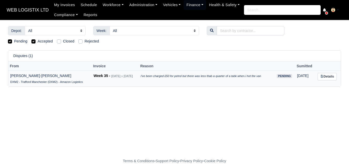
drag, startPoint x: 10, startPoint y: 65, endPoint x: 314, endPoint y: 76, distance: 304.4
click at [314, 76] on table "From Invoice Reason Sumitted [PERSON_NAME]-[PERSON_NAME] DXM2 - Trafford Manche…" at bounding box center [174, 73] width 332 height 25
click at [267, 94] on main "Depot: All Amazon DCE1 DWN2 - [GEOGRAPHIC_DATA] (DWN2) - Amazon Logistics (L34 …" at bounding box center [174, 92] width 349 height 132
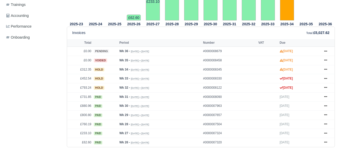
scroll to position [220, 0]
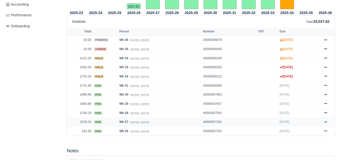
click at [325, 120] on icon at bounding box center [325, 121] width 3 height 3
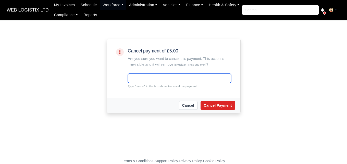
click at [132, 76] on input "text" at bounding box center [179, 77] width 103 height 9
paste input "cancel"
type input "cancel"
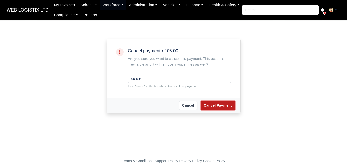
click at [227, 106] on button "Cancel Payment" at bounding box center [218, 105] width 35 height 9
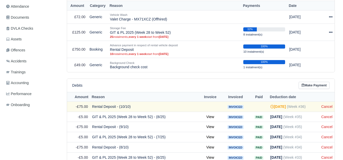
scroll to position [163, 0]
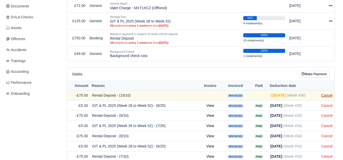
click at [325, 94] on link "Cancel" at bounding box center [327, 95] width 11 height 4
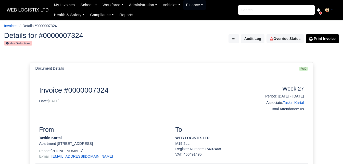
scroll to position [107, 0]
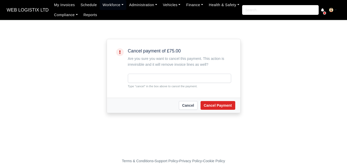
click at [138, 87] on small "Type "cancel" in the box above to cancel the payment." at bounding box center [179, 86] width 103 height 5
copy small "cancel"
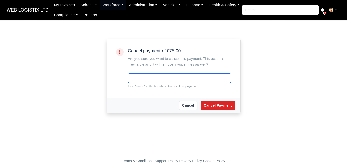
click at [141, 75] on input "text" at bounding box center [179, 77] width 103 height 9
paste input "cancel"
type input "cancel"
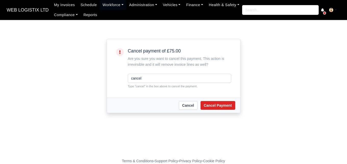
click at [221, 99] on div "Cancel Cancel Payment" at bounding box center [173, 104] width 133 height 15
click at [218, 103] on button "Cancel Payment" at bounding box center [218, 105] width 35 height 9
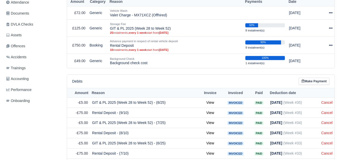
scroll to position [175, 0]
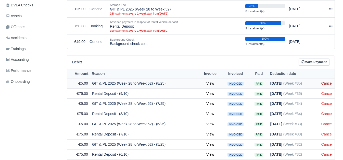
click at [331, 81] on link "Cancel" at bounding box center [327, 83] width 11 height 4
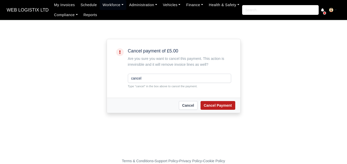
type input "cancel"
click at [215, 103] on button "Cancel Payment" at bounding box center [218, 105] width 35 height 9
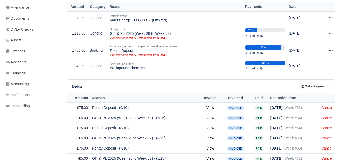
scroll to position [165, 0]
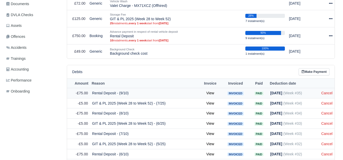
click at [330, 92] on td "Cancel" at bounding box center [326, 93] width 15 height 10
click at [329, 91] on link "Cancel" at bounding box center [327, 93] width 11 height 4
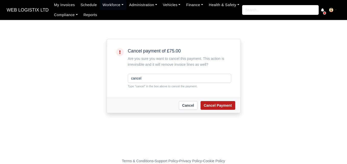
type input "cancel"
click at [208, 102] on button "Cancel Payment" at bounding box center [218, 105] width 35 height 9
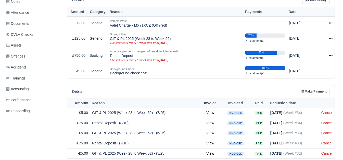
scroll to position [171, 0]
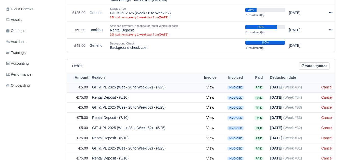
click at [330, 85] on link "Cancel" at bounding box center [327, 87] width 11 height 4
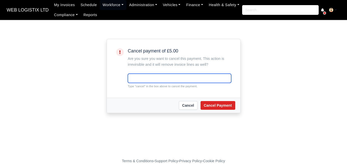
paste input "cancel"
click at [171, 78] on input "text" at bounding box center [179, 77] width 103 height 9
type input "cancel"
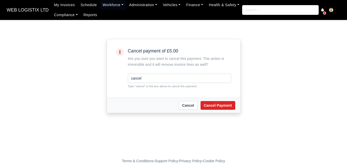
click at [205, 111] on div "[PERSON_NAME] Payment" at bounding box center [173, 104] width 133 height 15
click at [207, 107] on button "Cancel Payment" at bounding box center [218, 105] width 35 height 9
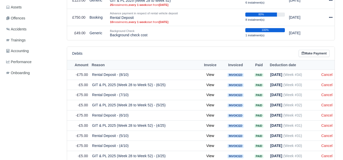
scroll to position [195, 0]
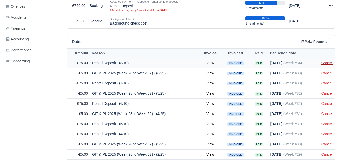
click at [332, 62] on link "Cancel" at bounding box center [327, 63] width 11 height 4
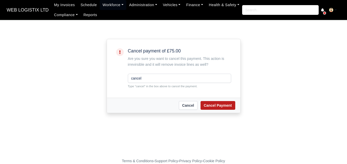
type input "cancel"
click at [215, 105] on button "Cancel Payment" at bounding box center [218, 105] width 35 height 9
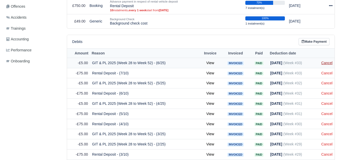
click at [327, 62] on link "Cancel" at bounding box center [327, 63] width 11 height 4
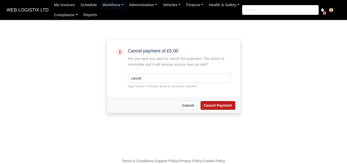
type input "cancel"
click at [204, 104] on button "Cancel Payment" at bounding box center [218, 105] width 35 height 9
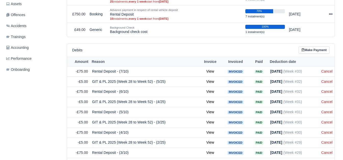
scroll to position [204, 0]
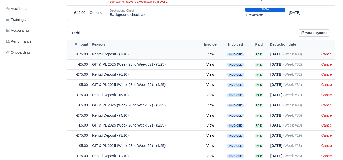
drag, startPoint x: 325, startPoint y: 45, endPoint x: 326, endPoint y: 50, distance: 5.2
click at [326, 50] on table "Amount Reason Invoice Invoiced Paid Deduction date -£75.00 Rental Deposit - (7/…" at bounding box center [201, 110] width 268 height 141
click at [326, 52] on link "Cancel" at bounding box center [327, 54] width 11 height 4
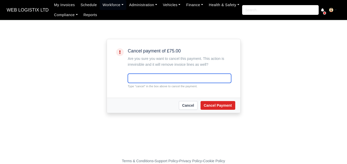
click at [227, 76] on input "text" at bounding box center [179, 77] width 103 height 9
paste input "cancel"
type input "cancel"
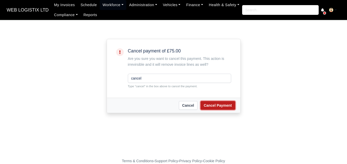
click at [217, 104] on button "Cancel Payment" at bounding box center [218, 105] width 35 height 9
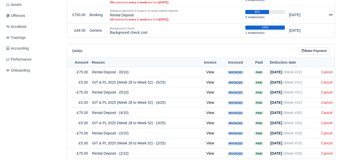
scroll to position [197, 0]
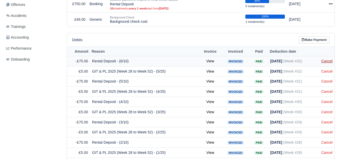
click at [327, 59] on link "Cancel" at bounding box center [327, 61] width 11 height 4
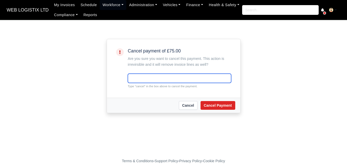
click at [164, 77] on input "text" at bounding box center [179, 77] width 103 height 9
paste input "cancel"
type input "cancel"
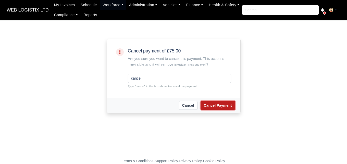
click at [211, 109] on button "Cancel Payment" at bounding box center [218, 105] width 35 height 9
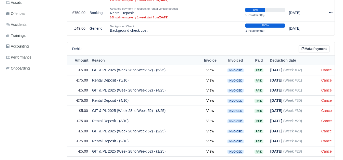
scroll to position [208, 0]
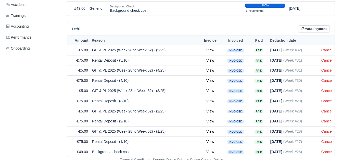
drag, startPoint x: 0, startPoint y: 0, endPoint x: 341, endPoint y: 132, distance: 365.6
click at [331, 48] on link "Cancel" at bounding box center [327, 50] width 11 height 4
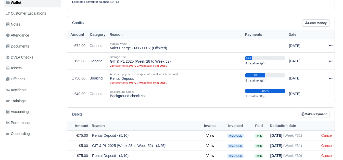
scroll to position [198, 0]
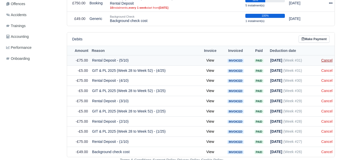
click at [324, 58] on link "Cancel" at bounding box center [327, 60] width 11 height 4
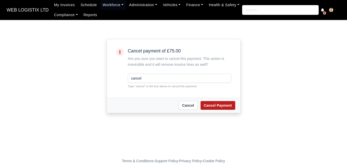
type input "cancel"
click at [218, 107] on button "Cancel Payment" at bounding box center [218, 105] width 35 height 9
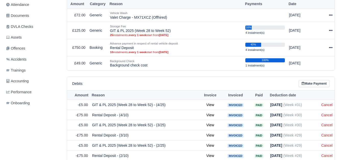
scroll to position [187, 0]
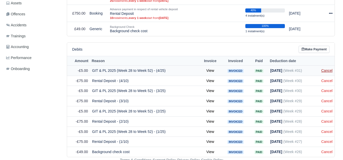
click at [332, 69] on link "Cancel" at bounding box center [327, 70] width 11 height 4
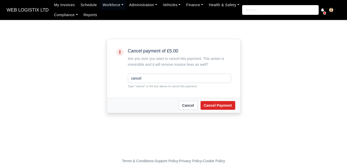
type input "cancel"
click at [226, 113] on div "[PERSON_NAME] Payment" at bounding box center [173, 104] width 133 height 15
click at [222, 109] on button "Cancel Payment" at bounding box center [218, 105] width 35 height 9
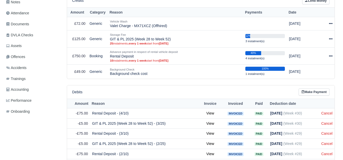
scroll to position [177, 0]
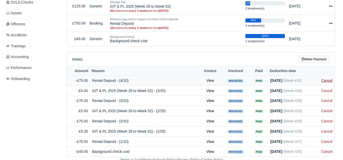
click at [330, 78] on link "Cancel" at bounding box center [327, 80] width 11 height 4
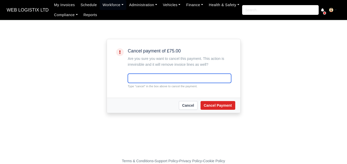
click at [144, 78] on input "text" at bounding box center [179, 77] width 103 height 9
paste input "cancel"
type input "cancel"
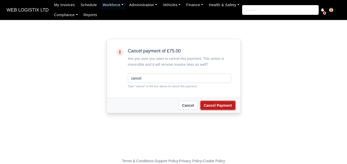
click at [208, 106] on button "Cancel Payment" at bounding box center [218, 105] width 35 height 9
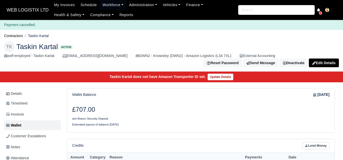
scroll to position [167, 0]
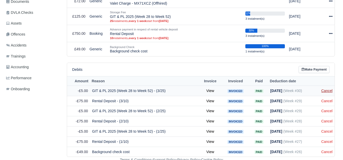
click at [329, 89] on link "Cancel" at bounding box center [327, 91] width 11 height 4
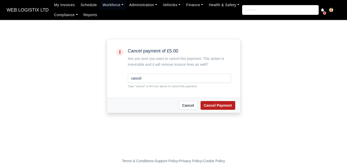
type input "cancel"
click at [229, 106] on button "Cancel Payment" at bounding box center [218, 105] width 35 height 9
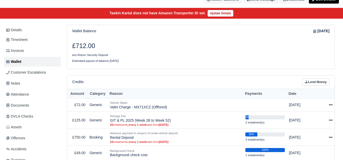
scroll to position [157, 0]
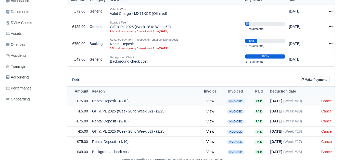
click at [324, 96] on td "Cancel" at bounding box center [326, 101] width 15 height 10
click at [325, 99] on link "Cancel" at bounding box center [327, 101] width 11 height 4
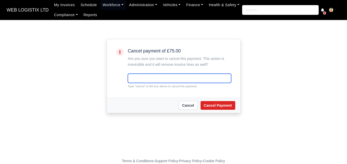
click at [158, 74] on input "text" at bounding box center [179, 77] width 103 height 9
paste input "cancel"
type input "cancel"
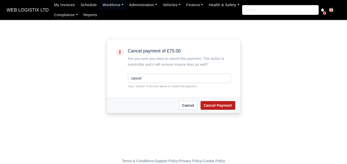
click at [215, 103] on div "Cancel Cancel Payment" at bounding box center [173, 104] width 133 height 15
click at [215, 103] on button "Cancel Payment" at bounding box center [218, 105] width 35 height 9
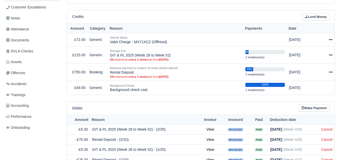
scroll to position [147, 0]
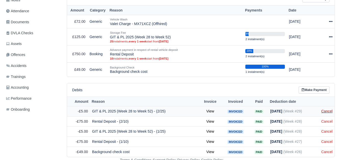
click at [327, 109] on link "Cancel" at bounding box center [327, 111] width 11 height 4
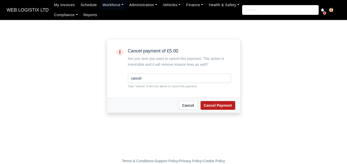
type input "cancel"
click at [207, 104] on button "Cancel Payment" at bounding box center [218, 105] width 35 height 9
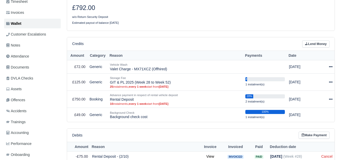
scroll to position [137, 0]
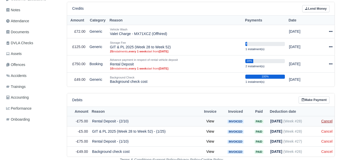
click at [329, 119] on link "Cancel" at bounding box center [327, 121] width 11 height 4
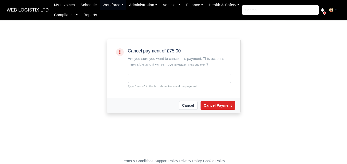
click at [182, 78] on input "text" at bounding box center [179, 77] width 103 height 9
type input "cancel"
click at [216, 109] on button "Cancel Payment" at bounding box center [218, 105] width 35 height 9
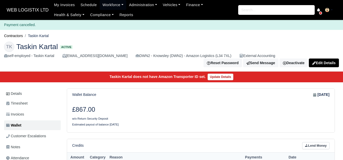
scroll to position [127, 0]
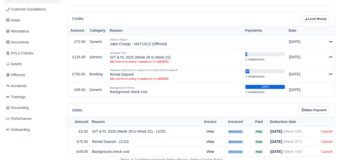
drag, startPoint x: 0, startPoint y: 0, endPoint x: 345, endPoint y: 156, distance: 378.9
click at [326, 129] on link "Cancel" at bounding box center [327, 131] width 11 height 4
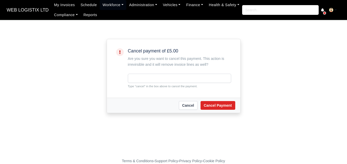
click at [179, 78] on input "text" at bounding box center [179, 77] width 103 height 9
type input "cancel"
click at [211, 108] on button "Cancel Payment" at bounding box center [218, 105] width 35 height 9
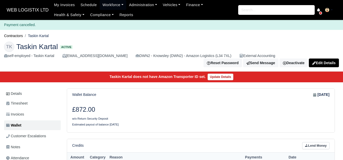
scroll to position [116, 0]
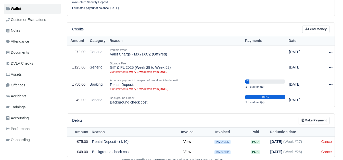
scroll to position [106, 0]
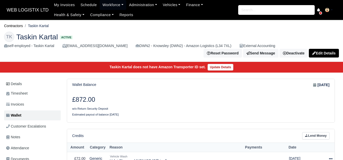
scroll to position [106, 0]
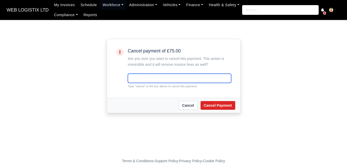
click at [168, 79] on input "text" at bounding box center [179, 77] width 103 height 9
paste input "cancel"
type input "cancel"
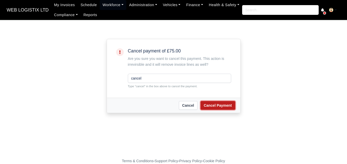
click at [228, 107] on button "Cancel Payment" at bounding box center [218, 105] width 35 height 9
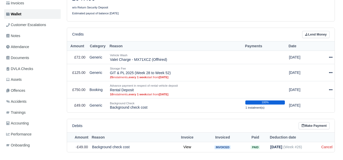
scroll to position [114, 0]
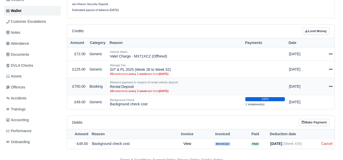
drag, startPoint x: 110, startPoint y: 84, endPoint x: 149, endPoint y: 84, distance: 39.6
click at [149, 84] on td "Advance payment in respect of rental vehicle deposit Rental Deposit 10 instalme…" at bounding box center [176, 86] width 136 height 17
copy td "Rental Deposit"
click at [332, 86] on icon at bounding box center [331, 86] width 4 height 1
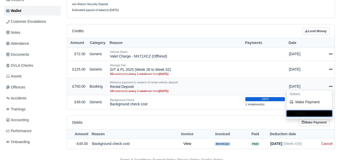
click at [308, 111] on button "Delete" at bounding box center [309, 113] width 45 height 6
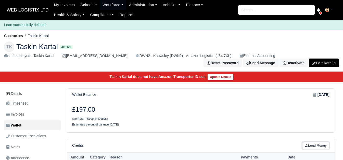
click at [309, 144] on link "Lend Money" at bounding box center [315, 145] width 27 height 7
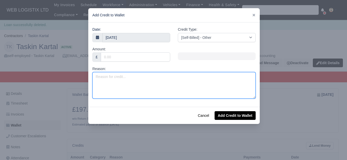
click at [154, 81] on textarea "Reason:" at bounding box center [173, 85] width 163 height 27
paste textarea "Rental Deposit"
type textarea "Rental Deposit"
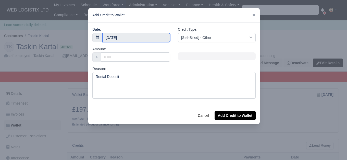
click at [121, 34] on input "2 September 2025" at bounding box center [136, 37] width 68 height 9
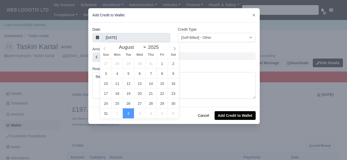
click at [102, 50] on span at bounding box center [104, 47] width 9 height 9
select select "6"
click at [102, 49] on span at bounding box center [104, 47] width 9 height 9
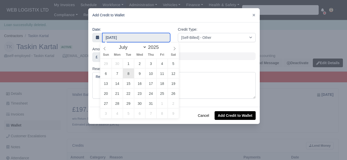
type input "8 July 2025"
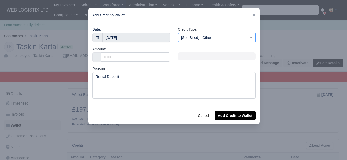
click at [209, 38] on select "[Self-Billed] - Other [Self-Billed] - Negative Invoice [Self-Billed] - Keychain…" at bounding box center [217, 37] width 78 height 9
select select "rental_deposit"
click at [178, 33] on select "[Self-Billed] - Other [Self-Billed] - Negative Invoice [Self-Billed] - Keychain…" at bounding box center [217, 37] width 78 height 9
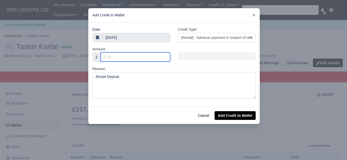
click at [121, 62] on input "Amount:" at bounding box center [135, 56] width 69 height 9
type input "375"
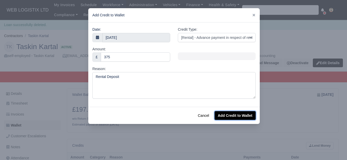
drag, startPoint x: 223, startPoint y: 114, endPoint x: 221, endPoint y: 107, distance: 6.8
click at [223, 114] on button "Add Credit to Wallet" at bounding box center [235, 115] width 41 height 9
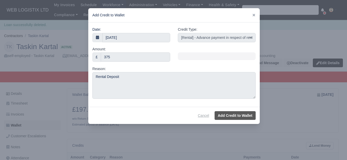
select select "other"
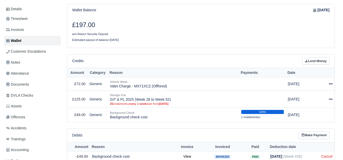
scroll to position [87, 0]
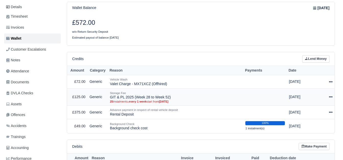
scroll to position [77, 0]
drag, startPoint x: 110, startPoint y: 95, endPoint x: 202, endPoint y: 95, distance: 91.9
click at [202, 95] on td "Storage Fee GIT & PL 2025 (Week 28 to Week 52) 25 instalments, every 1 week sta…" at bounding box center [176, 96] width 136 height 17
copy td "GIT & PL 2025 (Week 28 to Week 52)"
click at [316, 58] on link "Lend Money" at bounding box center [315, 58] width 27 height 7
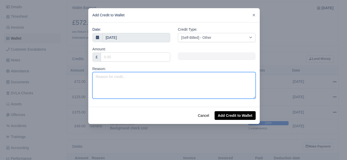
click at [151, 88] on textarea "Reason:" at bounding box center [173, 85] width 163 height 27
paste textarea "GIT & PL 2025 (Week 28 to Week 52)"
click at [148, 77] on textarea "GIT & PL 2025 (Week 28 to Week 52)" at bounding box center [173, 85] width 163 height 27
drag, startPoint x: 147, startPoint y: 77, endPoint x: 151, endPoint y: 77, distance: 3.6
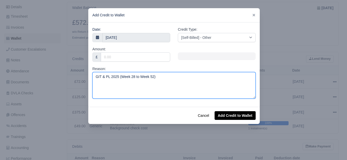
click at [151, 77] on textarea "GIT & PL 2025 (Week 28 to Week 52)" at bounding box center [173, 85] width 163 height 27
type textarea "GIT & PL 2025 (Week 28 to Week 34)"
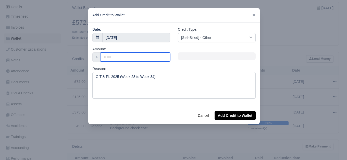
click at [146, 56] on input "Amount:" at bounding box center [135, 56] width 69 height 9
type input "170"
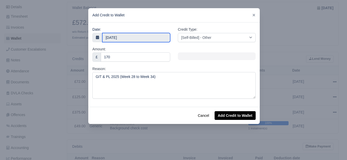
click at [141, 39] on body "WEB LOGISTIX LTD My Invoices Schedule Workforce Manpower Expiring Documents Lea…" at bounding box center [173, 3] width 347 height 160
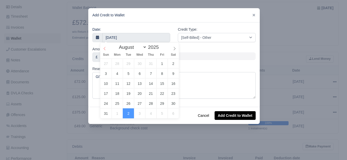
click at [104, 44] on span at bounding box center [104, 47] width 9 height 9
select select "6"
click at [104, 44] on span at bounding box center [104, 47] width 9 height 9
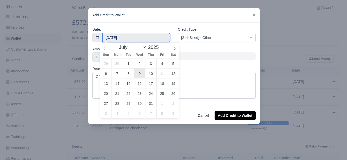
type input "9 July 2025"
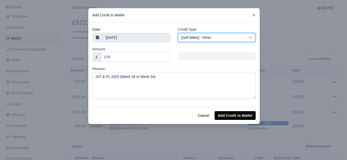
click at [207, 37] on select "[Self-Billed] - Other [Self-Billed] - Negative Invoice [Self-Billed] - Keychain…" at bounding box center [217, 37] width 78 height 9
click at [178, 33] on select "[Self-Billed] - Other [Self-Billed] - Negative Invoice [Self-Billed] - Keychain…" at bounding box center [217, 37] width 78 height 9
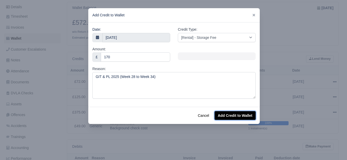
click at [242, 115] on button "Add Credit to Wallet" at bounding box center [235, 115] width 41 height 9
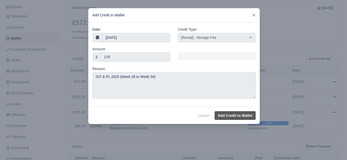
select select "other"
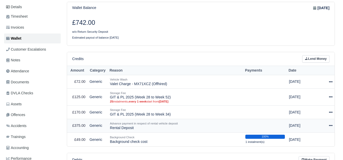
scroll to position [77, 0]
click at [330, 94] on div at bounding box center [327, 97] width 10 height 6
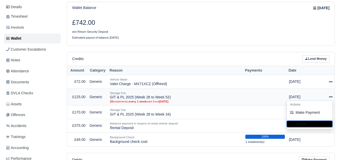
click at [304, 121] on button "Delete" at bounding box center [309, 124] width 45 height 6
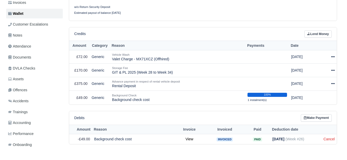
scroll to position [114, 0]
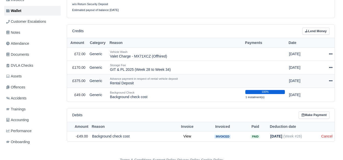
click at [330, 79] on icon at bounding box center [331, 81] width 4 height 4
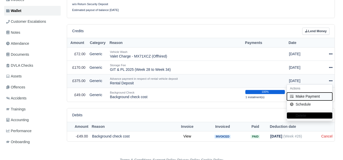
click at [305, 95] on button "Make Payment" at bounding box center [309, 96] width 45 height 8
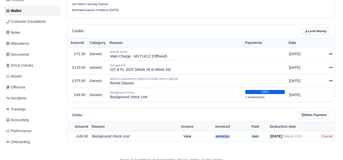
select select "6581"
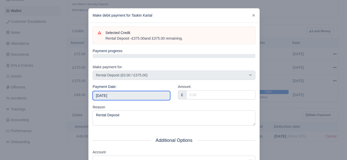
click at [152, 95] on input "[DATE]" at bounding box center [132, 95] width 78 height 9
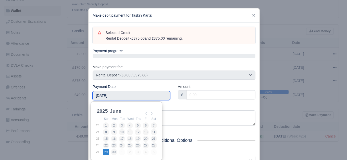
type input "2025-06-29"
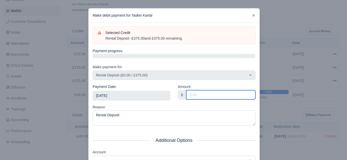
click at [212, 94] on input "Amount:" at bounding box center [220, 94] width 69 height 9
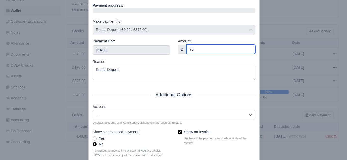
scroll to position [77, 0]
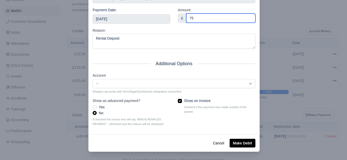
type input "75"
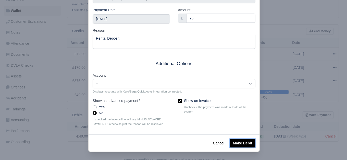
click at [240, 145] on button "Make Debit" at bounding box center [243, 143] width 26 height 9
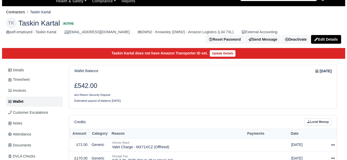
scroll to position [104, 0]
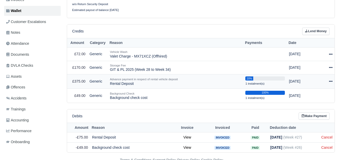
click at [330, 79] on icon at bounding box center [331, 81] width 4 height 4
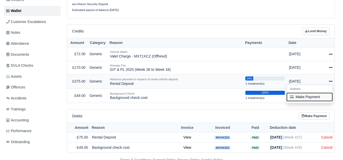
click at [304, 95] on button "Make Payment" at bounding box center [309, 97] width 45 height 8
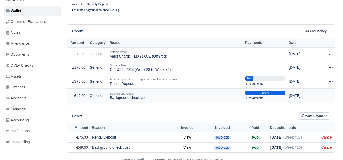
select select "6581"
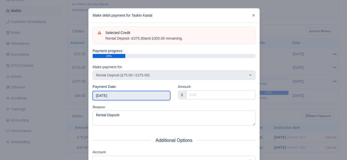
click at [151, 95] on input "[DATE]" at bounding box center [132, 95] width 78 height 9
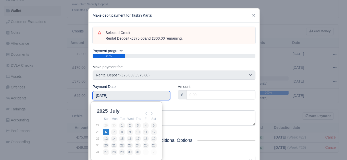
type input "[DATE]"
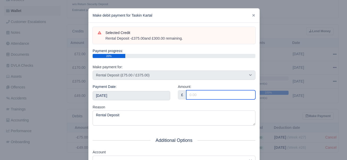
click at [210, 96] on input "Amount:" at bounding box center [220, 94] width 69 height 9
type input "75"
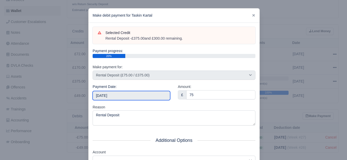
click at [157, 94] on input "[DATE]" at bounding box center [132, 95] width 78 height 9
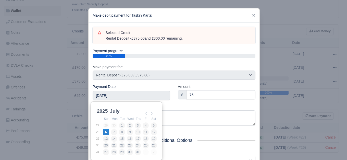
click at [174, 104] on div "Amount: £ 75" at bounding box center [216, 94] width 85 height 20
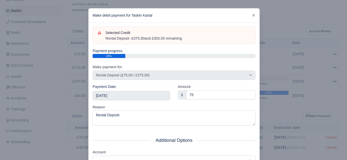
scroll to position [77, 0]
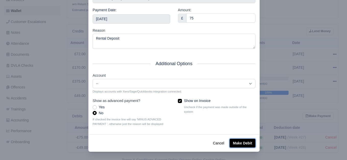
click at [245, 141] on button "Make Debit" at bounding box center [243, 143] width 26 height 9
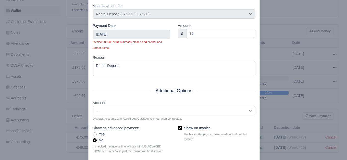
scroll to position [91, 0]
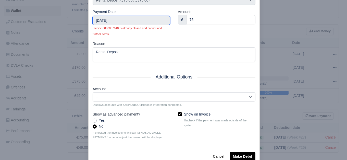
click at [163, 20] on input "2025-07-06" at bounding box center [132, 20] width 78 height 9
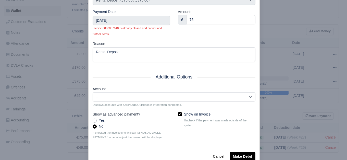
click at [177, 37] on div "Amount: £ 75" at bounding box center [216, 25] width 85 height 32
click at [238, 156] on button "Make Debit" at bounding box center [243, 156] width 26 height 9
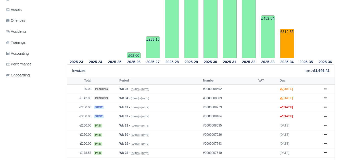
drag, startPoint x: 0, startPoint y: 0, endPoint x: 338, endPoint y: 88, distance: 349.1
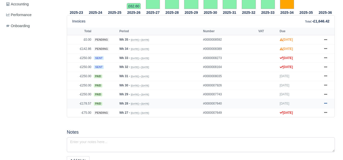
click at [325, 102] on icon at bounding box center [325, 103] width 3 height 3
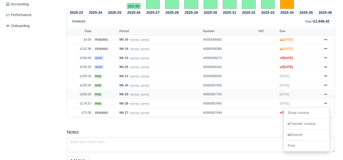
click at [324, 92] on link at bounding box center [326, 94] width 8 height 6
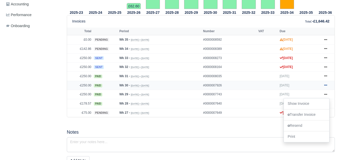
click at [327, 85] on icon at bounding box center [325, 85] width 3 height 1
click at [327, 74] on icon at bounding box center [325, 75] width 3 height 3
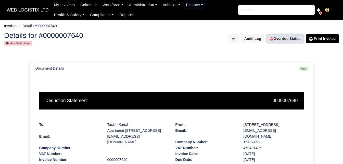
click at [292, 38] on link "Override Status" at bounding box center [285, 38] width 37 height 9
click at [281, 38] on link "Override Status" at bounding box center [285, 38] width 37 height 9
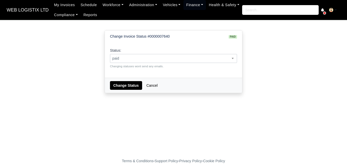
click at [159, 54] on span "paid" at bounding box center [173, 58] width 127 height 9
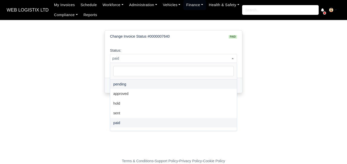
select select "pending"
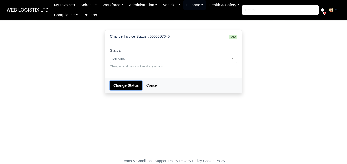
click at [121, 88] on button "Change Status" at bounding box center [126, 85] width 32 height 9
click at [155, 54] on span "paid" at bounding box center [173, 58] width 127 height 9
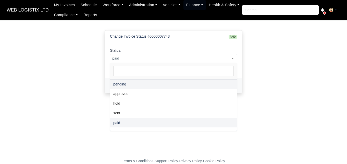
select select "pending"
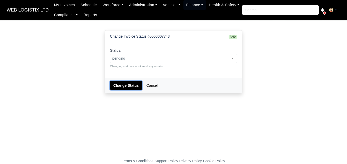
click at [124, 82] on button "Change Status" at bounding box center [126, 85] width 32 height 9
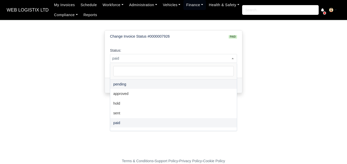
select select "pending"
click at [127, 82] on button "Change Status" at bounding box center [126, 85] width 32 height 9
select select "pending"
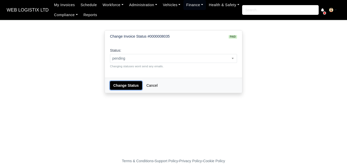
click at [129, 87] on button "Change Status" at bounding box center [126, 85] width 32 height 9
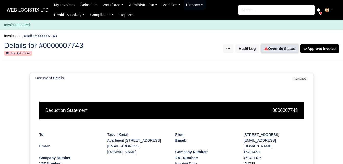
click at [277, 47] on link "Override Status" at bounding box center [279, 48] width 37 height 9
click at [275, 51] on link "Override Status" at bounding box center [279, 48] width 37 height 9
click at [277, 51] on link "Override Status" at bounding box center [279, 48] width 37 height 9
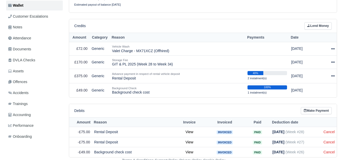
scroll to position [110, 0]
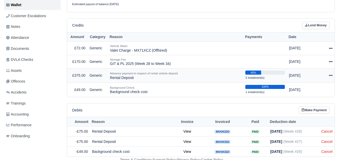
click at [329, 73] on icon at bounding box center [331, 75] width 4 height 4
click at [298, 90] on button "Make Payment" at bounding box center [309, 91] width 45 height 8
select select "6581"
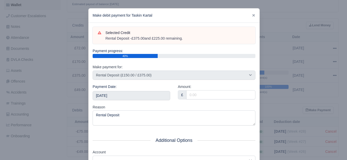
click at [146, 89] on div "Payment Date: 2025-09-06" at bounding box center [132, 92] width 78 height 16
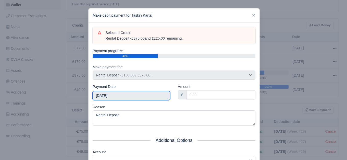
click at [142, 95] on input "2025-09-06" at bounding box center [132, 95] width 78 height 9
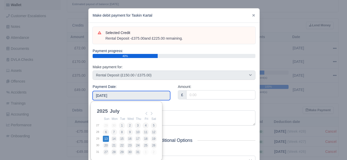
type input "2025-07-13"
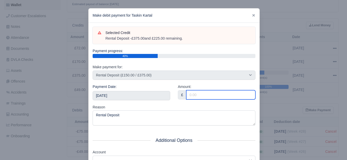
click at [212, 99] on input "Amount:" at bounding box center [220, 94] width 69 height 9
click at [212, 99] on input "75" at bounding box center [220, 94] width 69 height 9
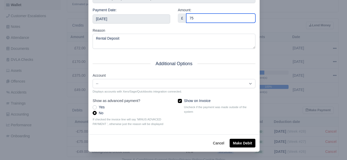
type input "75"
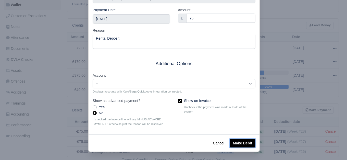
click at [243, 140] on button "Make Debit" at bounding box center [243, 143] width 26 height 9
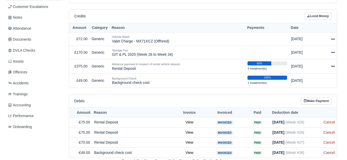
scroll to position [120, 0]
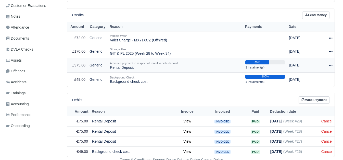
click at [332, 64] on icon at bounding box center [331, 65] width 4 height 4
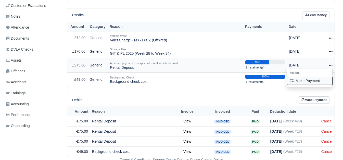
click at [309, 78] on button "Make Payment" at bounding box center [309, 81] width 45 height 8
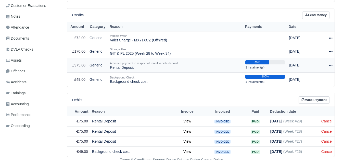
select select "6581"
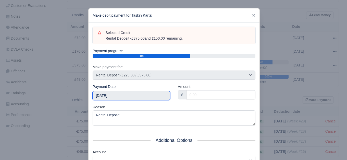
click at [129, 95] on input "2025-09-06" at bounding box center [132, 95] width 78 height 9
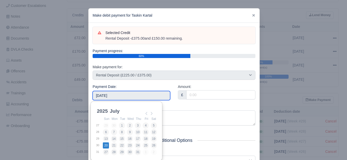
type input "2025-07-20"
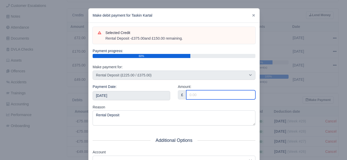
click at [232, 98] on input "Amount:" at bounding box center [220, 94] width 69 height 9
paste input "75"
type input "75"
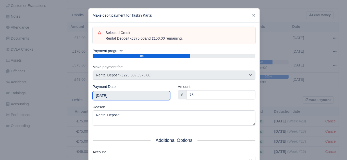
click at [157, 98] on input "2025-07-20" at bounding box center [132, 95] width 78 height 9
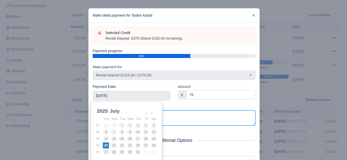
click at [183, 114] on textarea "Rental Deposit" at bounding box center [174, 117] width 163 height 15
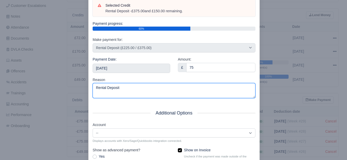
scroll to position [77, 0]
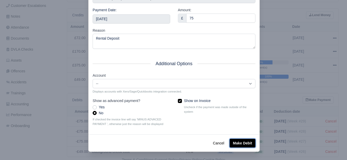
click at [230, 142] on button "Make Debit" at bounding box center [243, 143] width 26 height 9
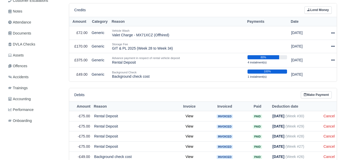
scroll to position [130, 0]
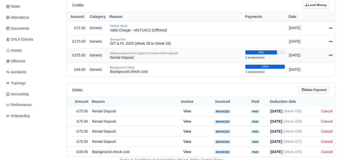
click at [334, 52] on td "Actions Make Payment" at bounding box center [327, 55] width 15 height 14
click at [330, 52] on div at bounding box center [327, 55] width 10 height 6
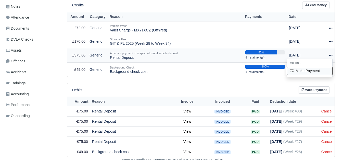
click at [304, 67] on button "Make Payment" at bounding box center [309, 71] width 45 height 8
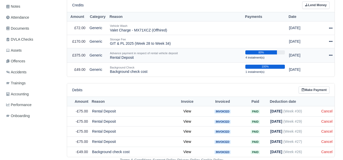
select select "6581"
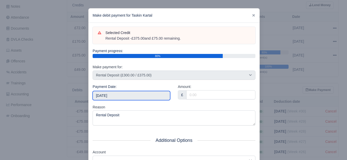
click at [124, 93] on input "2025-09-06" at bounding box center [132, 95] width 78 height 9
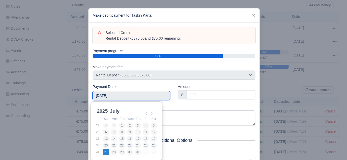
type input "2025-07-27"
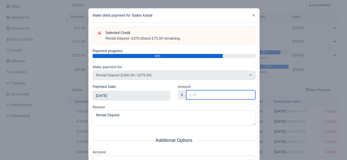
click at [222, 97] on input "Amount:" at bounding box center [220, 94] width 69 height 9
paste input "75"
type input "75"
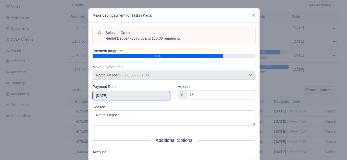
click at [152, 92] on input "2025-07-27" at bounding box center [132, 95] width 78 height 9
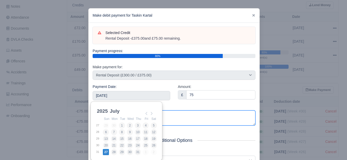
click at [176, 111] on textarea "Rental Deposit" at bounding box center [174, 117] width 163 height 15
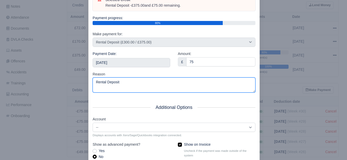
scroll to position [77, 0]
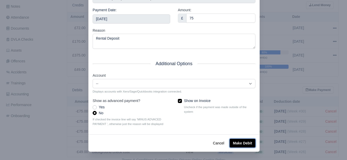
click at [237, 140] on button "Make Debit" at bounding box center [243, 143] width 26 height 9
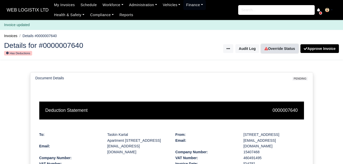
click at [271, 50] on link "Override Status" at bounding box center [279, 48] width 37 height 9
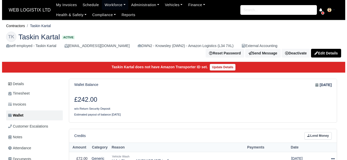
scroll to position [141, 0]
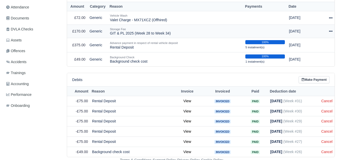
click at [330, 29] on icon at bounding box center [331, 31] width 4 height 4
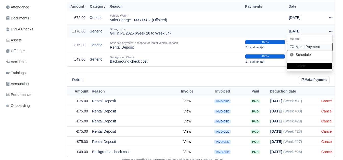
click at [300, 43] on button "Make Payment" at bounding box center [309, 47] width 45 height 8
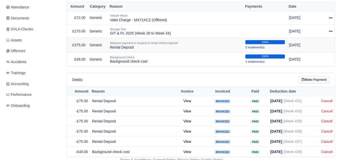
select select "6582"
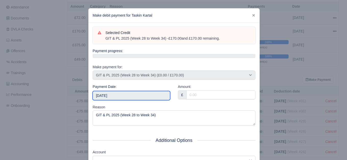
click at [132, 96] on input "[DATE]" at bounding box center [132, 95] width 78 height 9
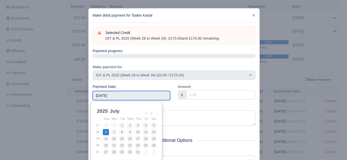
type input "2025-07-06"
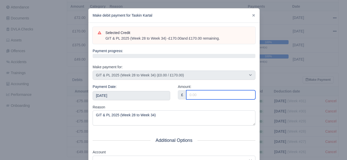
click at [230, 94] on input "Amount:" at bounding box center [220, 94] width 69 height 9
click at [230, 94] on input "5" at bounding box center [220, 94] width 69 height 9
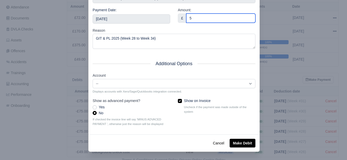
type input "5"
click at [227, 142] on div "Cancel Make Debit" at bounding box center [174, 142] width 171 height 17
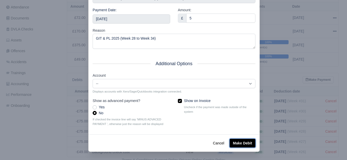
click at [231, 143] on button "Make Debit" at bounding box center [243, 143] width 26 height 9
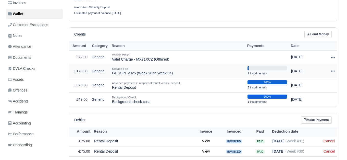
scroll to position [101, 0]
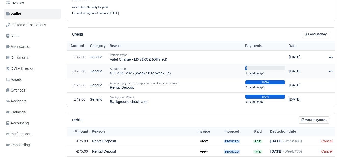
click at [332, 70] on icon at bounding box center [331, 70] width 4 height 1
click at [306, 85] on button "Make Payment" at bounding box center [309, 87] width 45 height 8
select select "6582"
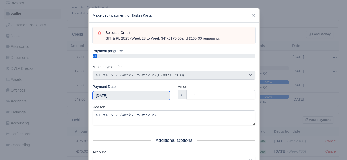
click at [144, 98] on input "[DATE]" at bounding box center [132, 95] width 78 height 9
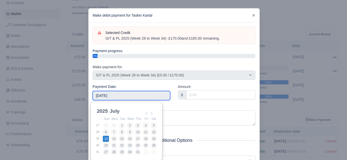
type input "2025-07-13"
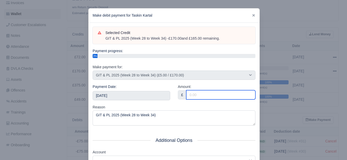
click at [193, 94] on input "Amount:" at bounding box center [220, 94] width 69 height 9
paste input "5"
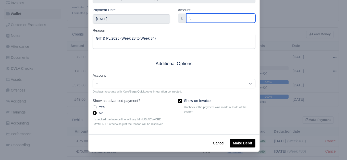
type input "5"
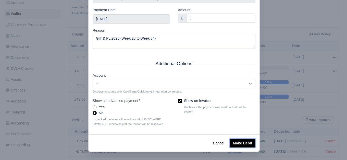
click at [242, 141] on button "Make Debit" at bounding box center [243, 143] width 26 height 9
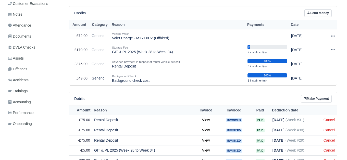
scroll to position [119, 0]
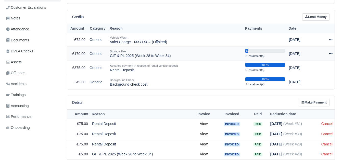
click at [333, 52] on icon at bounding box center [331, 54] width 4 height 4
click at [314, 67] on button "Make Payment" at bounding box center [309, 69] width 45 height 8
select select "6582"
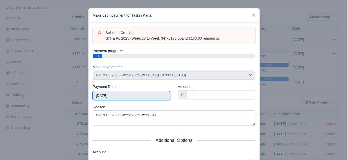
click at [116, 98] on input "[DATE]" at bounding box center [132, 95] width 78 height 9
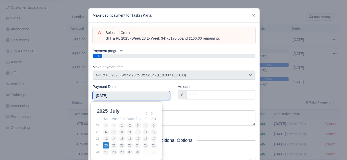
type input "2025-07-20"
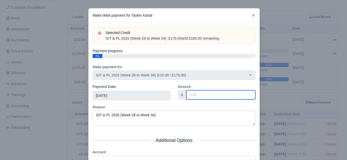
click at [196, 95] on input "Amount:" at bounding box center [220, 94] width 69 height 9
paste input "5"
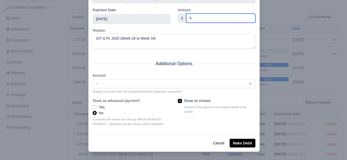
type input "5"
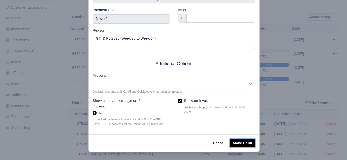
click at [239, 139] on button "Make Debit" at bounding box center [243, 143] width 26 height 9
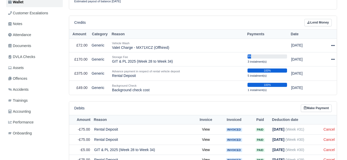
scroll to position [109, 0]
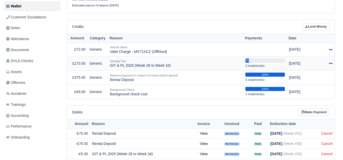
click at [329, 62] on icon at bounding box center [331, 64] width 4 height 4
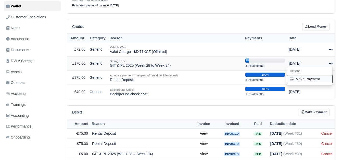
click at [312, 75] on button "Make Payment" at bounding box center [309, 79] width 45 height 8
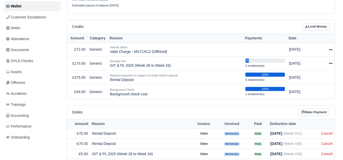
select select "6582"
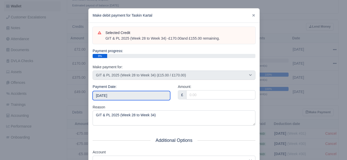
click at [137, 95] on input "[DATE]" at bounding box center [132, 95] width 78 height 9
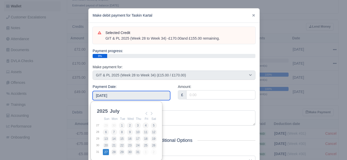
type input "[DATE]"
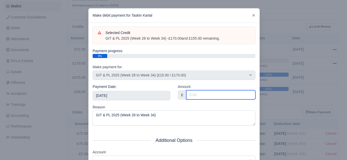
click at [212, 96] on input "Amount:" at bounding box center [220, 94] width 69 height 9
paste input "5"
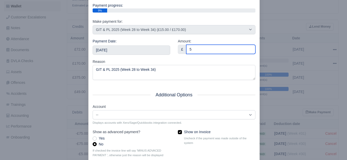
scroll to position [77, 0]
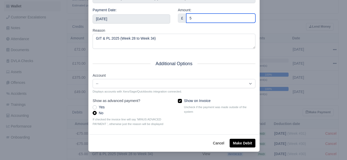
type input "5"
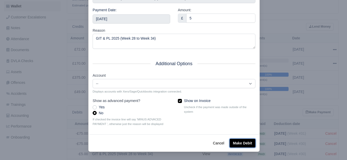
click at [241, 144] on button "Make Debit" at bounding box center [243, 143] width 26 height 9
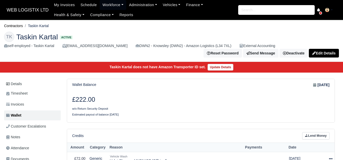
click at [343, 49] on div "Reset Password Send Message Deactivate Available Options Take off schedule Off-…" at bounding box center [171, 53] width 343 height 9
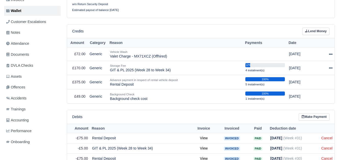
scroll to position [105, 0]
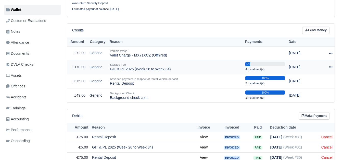
click at [330, 65] on icon at bounding box center [331, 67] width 4 height 4
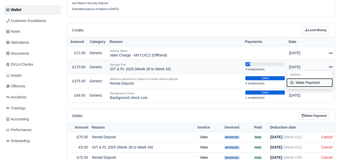
click at [298, 79] on button "Make Payment" at bounding box center [309, 83] width 45 height 8
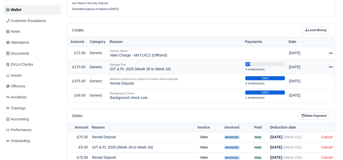
select select "6582"
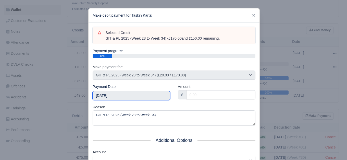
click at [140, 91] on input "2025-09-06" at bounding box center [132, 95] width 78 height 9
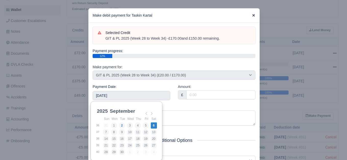
click at [253, 16] on icon at bounding box center [254, 16] width 4 height 4
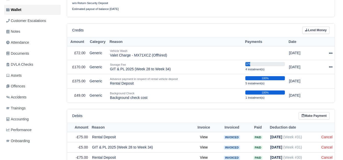
scroll to position [182, 0]
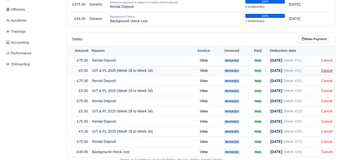
click at [330, 69] on link "Cancel" at bounding box center [327, 70] width 11 height 4
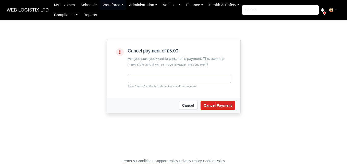
click at [140, 84] on small "Type "cancel" in the box above to cancel the payment." at bounding box center [179, 86] width 103 height 5
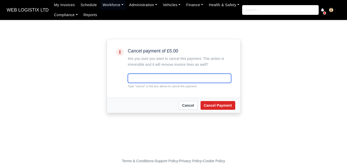
click at [145, 74] on input "text" at bounding box center [179, 77] width 103 height 9
paste input "cancel"
type input "cancel"
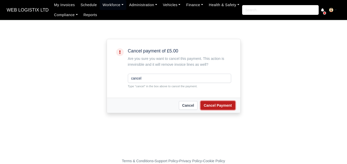
click at [221, 102] on button "Cancel Payment" at bounding box center [218, 105] width 35 height 9
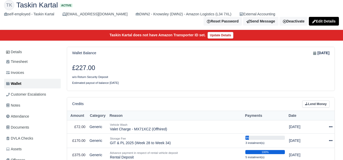
scroll to position [182, 0]
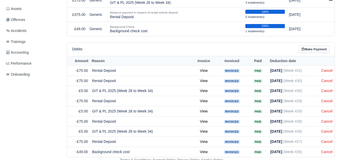
drag, startPoint x: 347, startPoint y: 52, endPoint x: 343, endPoint y: 138, distance: 85.8
click at [328, 89] on link "Cancel" at bounding box center [327, 91] width 11 height 4
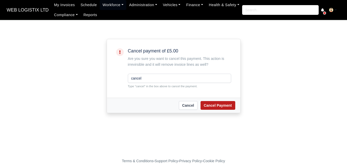
type input "cancel"
click at [226, 109] on button "Cancel Payment" at bounding box center [218, 105] width 35 height 9
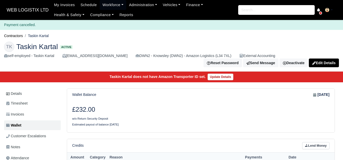
scroll to position [172, 0]
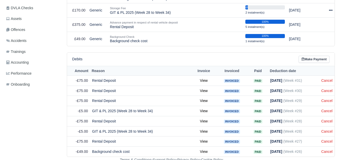
drag, startPoint x: 347, startPoint y: 93, endPoint x: 341, endPoint y: 174, distance: 80.3
click at [329, 109] on link "Cancel" at bounding box center [327, 111] width 11 height 4
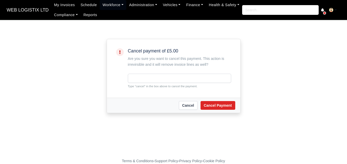
click at [152, 82] on input "text" at bounding box center [179, 77] width 103 height 9
type input "cancel"
click at [215, 109] on button "Cancel Payment" at bounding box center [218, 105] width 35 height 9
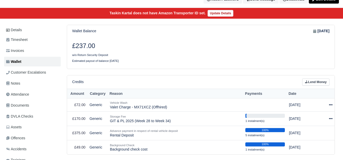
scroll to position [162, 0]
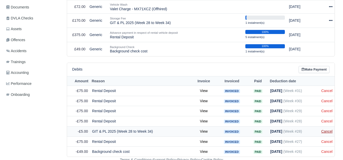
click at [327, 129] on link "Cancel" at bounding box center [327, 131] width 11 height 4
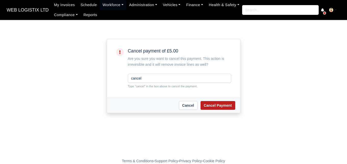
type input "cancel"
click at [223, 107] on button "Cancel Payment" at bounding box center [218, 105] width 35 height 9
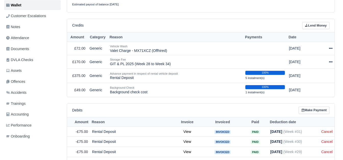
scroll to position [118, 0]
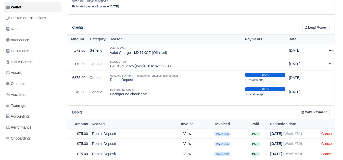
drag, startPoint x: 347, startPoint y: 52, endPoint x: 347, endPoint y: 108, distance: 56.9
drag, startPoint x: 109, startPoint y: 63, endPoint x: 192, endPoint y: 64, distance: 82.4
click at [192, 64] on td "Storage Fee GIT & PL 2025 (Week 28 to Week 34)" at bounding box center [176, 64] width 136 height 14
copy td "GIT & PL 2025 (Week 28 to Week 34)"
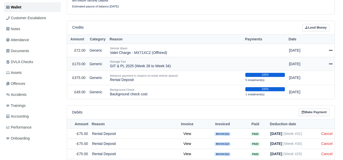
click at [328, 61] on div at bounding box center [327, 64] width 10 height 6
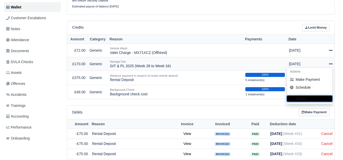
click at [312, 95] on button "Delete" at bounding box center [309, 98] width 45 height 6
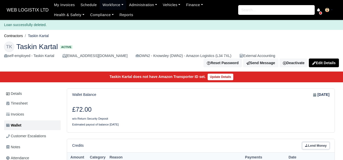
click at [313, 142] on link "Lend Money" at bounding box center [315, 145] width 27 height 7
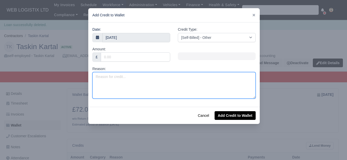
click at [160, 82] on textarea "Reason:" at bounding box center [173, 85] width 163 height 27
paste textarea "GIT & PL 2025 (Week 28 to Week 34)"
type textarea "GIT & PL 2025 (Week 28 to Week 34)"
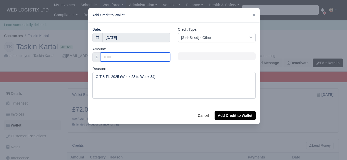
click at [136, 58] on input "Amount:" at bounding box center [135, 56] width 69 height 9
type input "35"
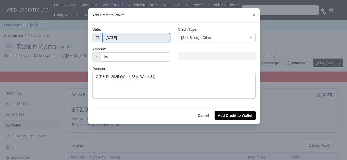
click at [141, 37] on input "2 September 2025" at bounding box center [136, 37] width 68 height 9
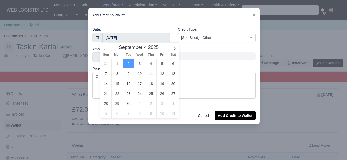
click at [105, 52] on div "Sun Mon Tue Wed Thu Fri Sat" at bounding box center [139, 54] width 79 height 7
click at [105, 48] on icon at bounding box center [105, 49] width 4 height 4
select select "6"
click at [105, 48] on icon at bounding box center [105, 49] width 4 height 4
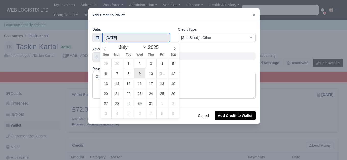
type input "9 July 2025"
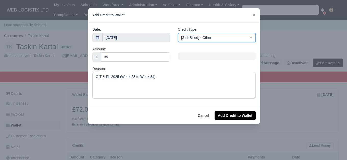
click at [217, 34] on select "[Self-Billed] - Other [Self-Billed] - Negative Invoice [Self-Billed] - Keychain…" at bounding box center [217, 37] width 78 height 9
click at [178, 33] on select "[Self-Billed] - Other [Self-Billed] - Negative Invoice [Self-Billed] - Keychain…" at bounding box center [217, 37] width 78 height 9
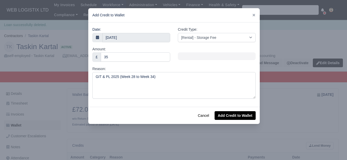
click at [253, 107] on div "Cancel Add Credit to Wallet" at bounding box center [173, 115] width 171 height 17
click at [243, 114] on button "Add Credit to Wallet" at bounding box center [235, 115] width 41 height 9
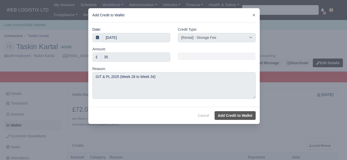
select select "other"
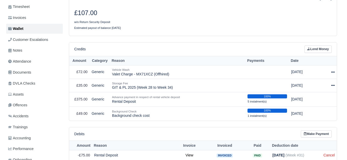
scroll to position [93, 0]
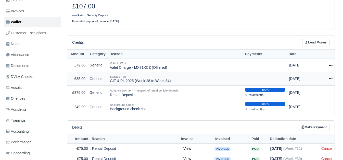
click at [328, 76] on div at bounding box center [327, 79] width 10 height 6
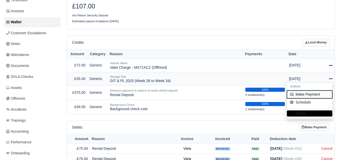
click at [317, 90] on button "Make Payment" at bounding box center [309, 94] width 45 height 8
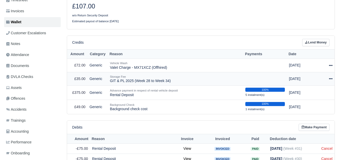
select select "6592"
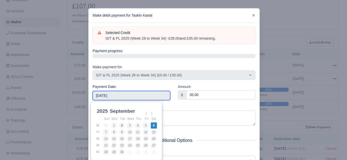
click at [147, 98] on input "[DATE]" at bounding box center [132, 95] width 78 height 9
type input "2025-07-06"
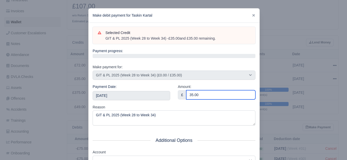
click at [235, 96] on input "35.00" at bounding box center [220, 94] width 69 height 9
click at [234, 97] on input "5" at bounding box center [220, 94] width 69 height 9
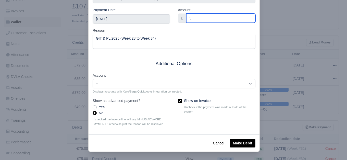
type input "5"
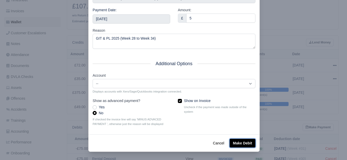
click at [252, 144] on button "Make Debit" at bounding box center [243, 143] width 26 height 9
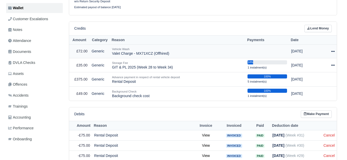
scroll to position [107, 0]
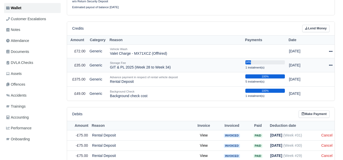
click at [329, 63] on icon at bounding box center [331, 65] width 4 height 4
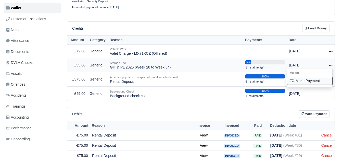
click at [307, 78] on button "Make Payment" at bounding box center [309, 81] width 45 height 8
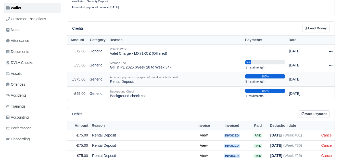
select select "6592"
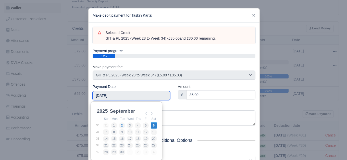
click at [128, 93] on input "[DATE]" at bounding box center [132, 95] width 78 height 9
type input "2025-07-13"
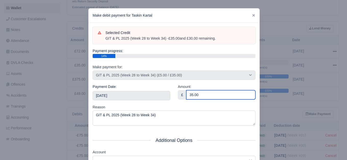
click at [219, 94] on input "35.00" at bounding box center [220, 94] width 69 height 9
paste input "5"
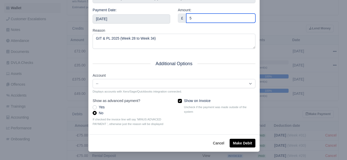
type input "5"
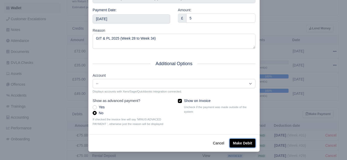
click at [247, 139] on button "Make Debit" at bounding box center [243, 143] width 26 height 9
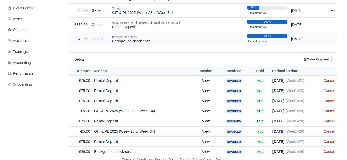
scroll to position [162, 0]
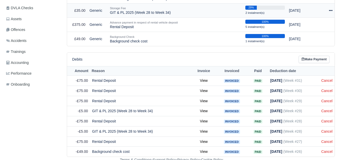
click at [330, 9] on icon at bounding box center [331, 11] width 4 height 4
click at [306, 25] on button "Make Payment" at bounding box center [309, 26] width 45 height 8
select select "6592"
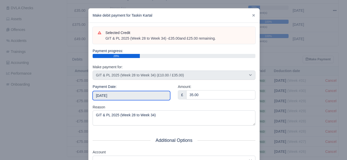
click at [135, 92] on input "[DATE]" at bounding box center [132, 95] width 78 height 9
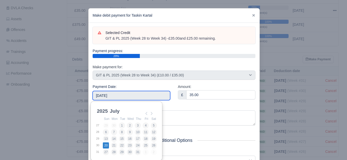
type input "[DATE]"
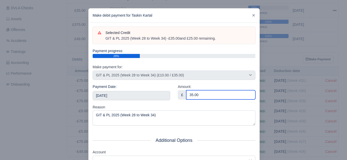
click at [215, 93] on input "35.00" at bounding box center [220, 94] width 69 height 9
paste input "5"
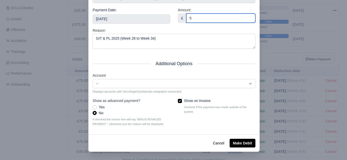
type input "5"
click at [235, 135] on div "Cancel Make Debit" at bounding box center [174, 142] width 171 height 17
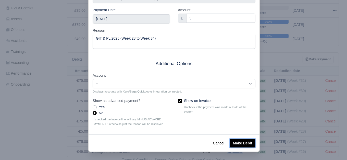
click at [239, 140] on button "Make Debit" at bounding box center [243, 143] width 26 height 9
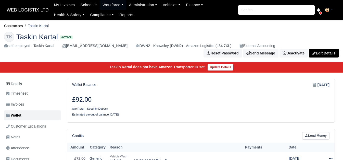
click at [343, 27] on html "WEB LOGISTIX LTD My Invoices Schedule Workforce Manpower Expiring Documents Lea…" at bounding box center [171, 80] width 343 height 160
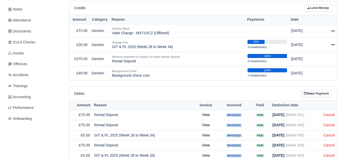
scroll to position [125, 0]
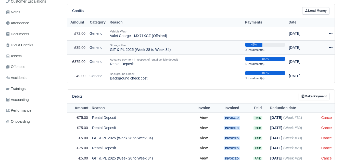
click at [332, 46] on icon at bounding box center [331, 48] width 4 height 4
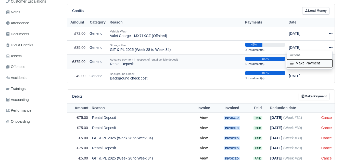
click at [315, 61] on button "Make Payment" at bounding box center [309, 63] width 45 height 8
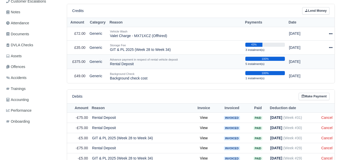
select select "6592"
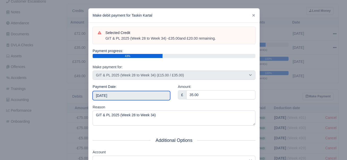
click at [138, 98] on input "[DATE]" at bounding box center [132, 95] width 78 height 9
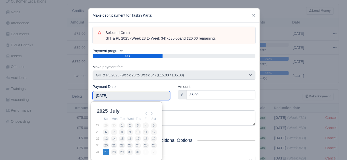
type input "2025-07-27"
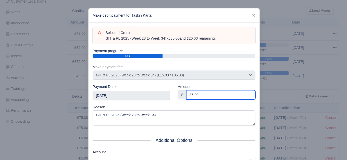
click at [223, 94] on input "35.00" at bounding box center [220, 94] width 69 height 9
paste input "5"
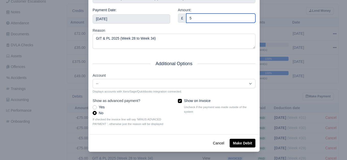
type input "5"
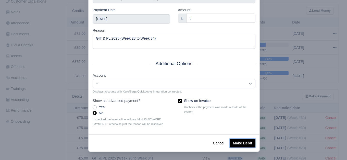
click at [243, 144] on button "Make Debit" at bounding box center [243, 143] width 26 height 9
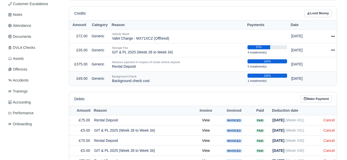
scroll to position [123, 0]
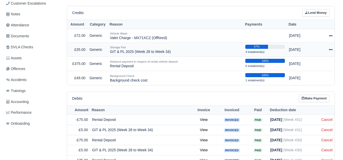
click at [331, 47] on div at bounding box center [327, 50] width 10 height 6
click at [309, 63] on button "Make Payment" at bounding box center [309, 65] width 45 height 8
select select "6592"
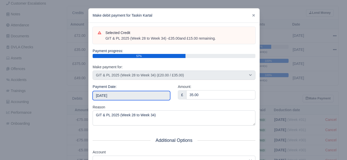
click at [118, 95] on input "[DATE]" at bounding box center [132, 95] width 78 height 9
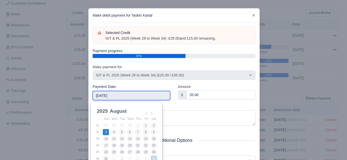
type input "2025-08-03"
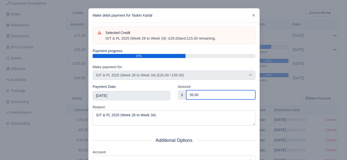
click at [229, 92] on input "35.00" at bounding box center [220, 94] width 69 height 9
paste input "5"
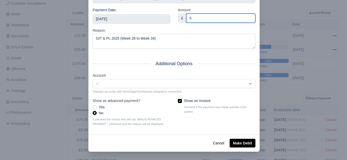
type input "5"
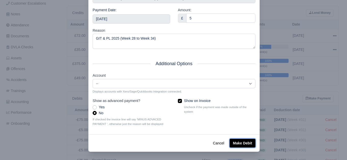
click at [247, 143] on button "Make Debit" at bounding box center [243, 143] width 26 height 9
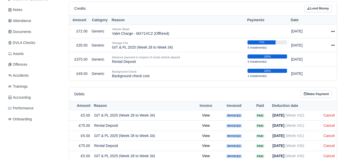
scroll to position [125, 0]
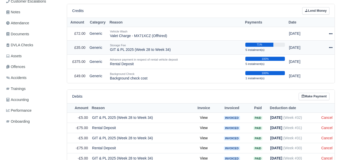
click at [331, 46] on icon at bounding box center [331, 48] width 4 height 4
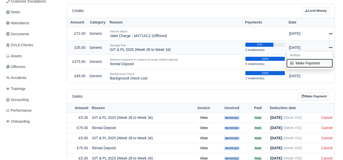
click at [317, 61] on button "Make Payment" at bounding box center [309, 63] width 45 height 8
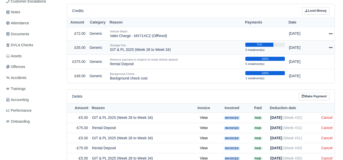
select select "6592"
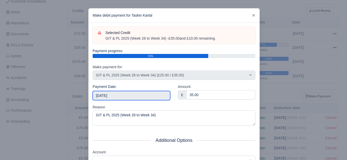
click at [129, 98] on input "[DATE]" at bounding box center [132, 95] width 78 height 9
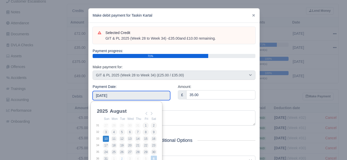
type input "2025-08-10"
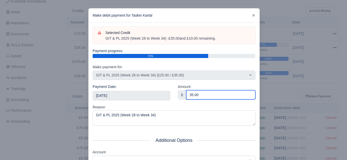
click at [213, 94] on input "35.00" at bounding box center [220, 94] width 69 height 9
paste input "5"
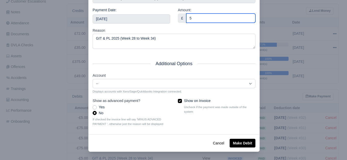
type input "5"
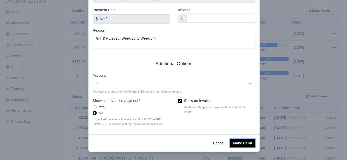
click at [234, 141] on button "Make Debit" at bounding box center [243, 143] width 26 height 9
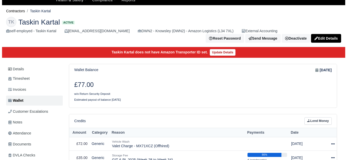
scroll to position [104, 0]
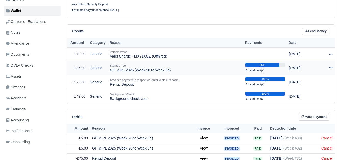
click at [329, 66] on icon at bounding box center [331, 68] width 4 height 4
click at [319, 82] on button "Make Payment" at bounding box center [309, 84] width 45 height 8
select select "6592"
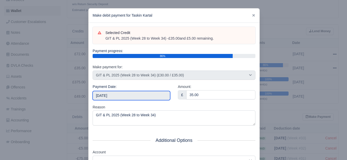
click at [130, 95] on input "[DATE]" at bounding box center [132, 95] width 78 height 9
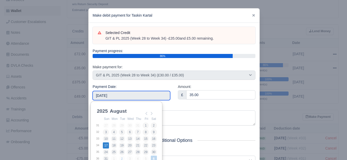
type input "[DATE]"
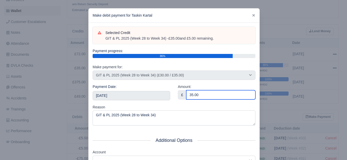
click at [233, 96] on input "35.00" at bounding box center [220, 94] width 69 height 9
paste input "5"
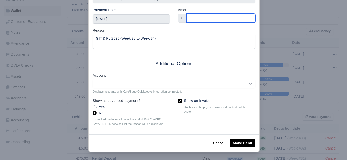
type input "5"
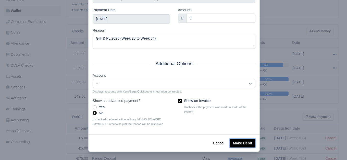
click at [247, 142] on button "Make Debit" at bounding box center [243, 143] width 26 height 9
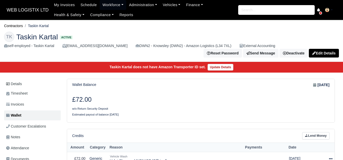
click at [153, 96] on h3 "£72.00" at bounding box center [134, 100] width 125 height 8
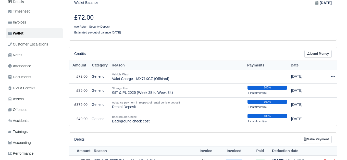
scroll to position [85, 0]
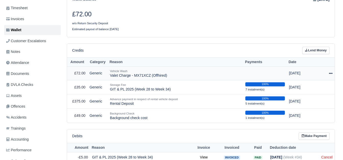
click at [329, 70] on div at bounding box center [327, 73] width 10 height 6
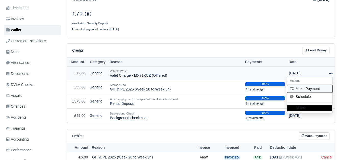
click at [306, 87] on button "Make Payment" at bounding box center [309, 89] width 45 height 8
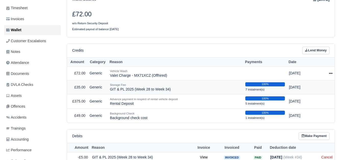
select select "6366"
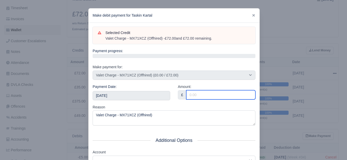
click at [199, 96] on input "Amount:" at bounding box center [220, 94] width 69 height 9
type input "72"
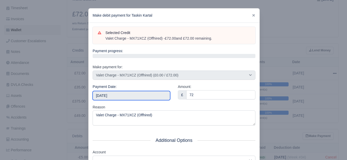
click at [140, 96] on input "2025-09-06" at bounding box center [132, 95] width 78 height 9
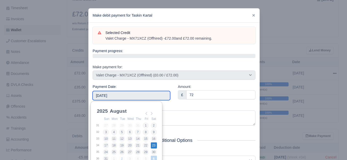
type input "2025-08-23"
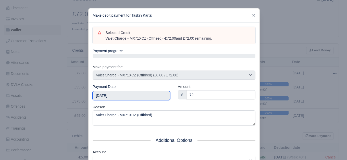
click at [157, 97] on input "2025-08-23" at bounding box center [132, 95] width 78 height 9
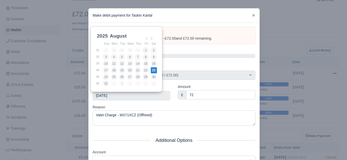
click at [170, 103] on div "Payment Date: 2025-08-23" at bounding box center [131, 94] width 85 height 20
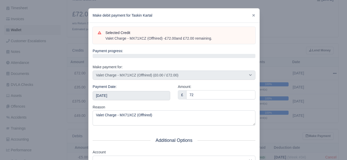
scroll to position [77, 0]
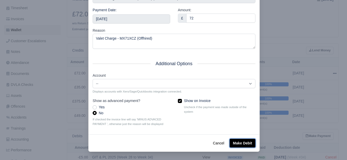
click at [248, 142] on button "Make Debit" at bounding box center [243, 143] width 26 height 9
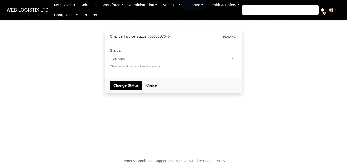
select select "paid"
click at [110, 54] on select "pending approved hold sent paid voided deducted disputed transferred" at bounding box center [110, 54] width 0 height 0
click at [122, 87] on button "Change Status" at bounding box center [126, 85] width 32 height 9
select select "paid"
click at [110, 54] on select "pending approved hold sent paid voided deducted disputed transferred" at bounding box center [110, 54] width 0 height 0
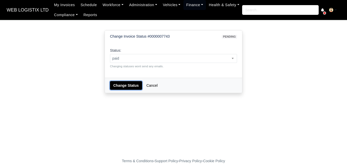
click at [119, 87] on button "Change Status" at bounding box center [126, 85] width 32 height 9
select select "paid"
click at [110, 54] on select "pending approved hold sent paid voided deducted disputed transferred" at bounding box center [110, 54] width 0 height 0
click at [136, 86] on button "Change Status" at bounding box center [126, 85] width 32 height 9
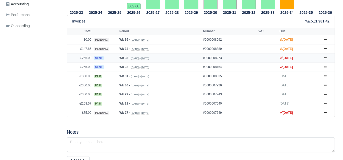
scroll to position [220, 0]
drag, startPoint x: 79, startPoint y: 64, endPoint x: 92, endPoint y: 65, distance: 12.3
click at [92, 65] on td "-£255.00" at bounding box center [80, 67] width 26 height 9
copy td "-£255.00"
drag, startPoint x: 81, startPoint y: 47, endPoint x: 85, endPoint y: 47, distance: 4.3
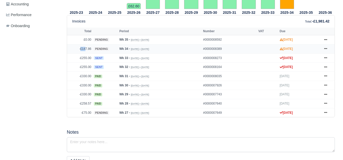
click at [85, 47] on td "-£147.86" at bounding box center [80, 48] width 26 height 9
drag, startPoint x: 78, startPoint y: 45, endPoint x: 92, endPoint y: 46, distance: 13.9
click at [92, 46] on td "-£147.86" at bounding box center [80, 48] width 26 height 9
copy td "-£147.86"
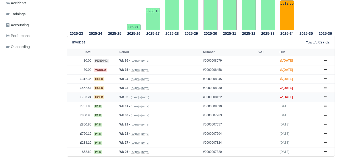
scroll to position [199, 0]
drag, startPoint x: 82, startPoint y: 94, endPoint x: 91, endPoint y: 94, distance: 8.7
click at [91, 94] on td "£793.24" at bounding box center [80, 96] width 26 height 9
copy td "793.24"
drag, startPoint x: 83, startPoint y: 83, endPoint x: 92, endPoint y: 86, distance: 9.7
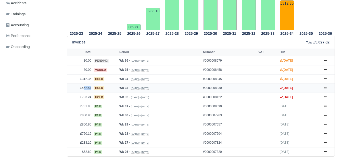
click at [92, 86] on td "£452.54" at bounding box center [80, 87] width 26 height 9
drag, startPoint x: 82, startPoint y: 85, endPoint x: 92, endPoint y: 86, distance: 9.4
click at [92, 86] on td "£452.54" at bounding box center [80, 87] width 26 height 9
copy td "452.54"
drag, startPoint x: 83, startPoint y: 77, endPoint x: 93, endPoint y: 77, distance: 10.0
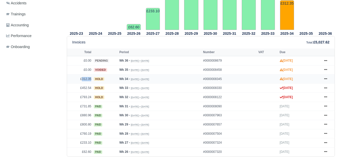
click at [93, 77] on tr "£312.35 hold Wk 34 - Aug 17, 2025 » Aug 23, 2025 #0000008345 Sep 6, 2025 Show I…" at bounding box center [201, 78] width 268 height 9
copy tr "312.35"
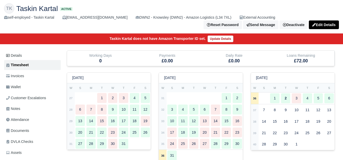
scroll to position [21, 0]
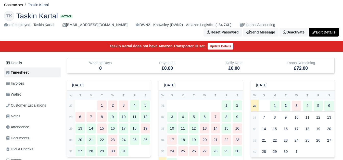
click at [343, 26] on html "WEB LOGISTIX LTD My Invoices Schedule Workforce Manpower Expiring Documents Lea…" at bounding box center [171, 59] width 343 height 160
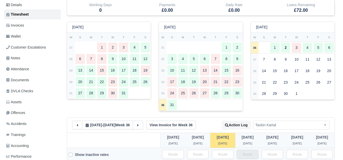
click at [161, 80] on strong "34" at bounding box center [162, 81] width 3 height 3
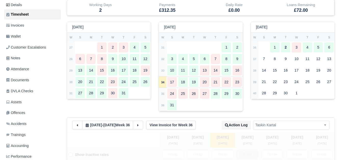
type input "37"
type input "34"
type input "1"
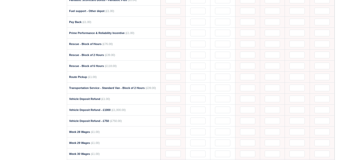
scroll to position [673, 0]
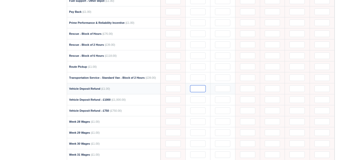
click at [196, 86] on input "text" at bounding box center [197, 88] width 15 height 7
click at [195, 107] on input "text" at bounding box center [197, 110] width 15 height 7
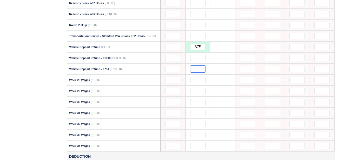
scroll to position [718, 0]
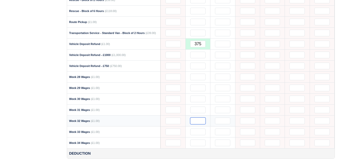
click at [197, 117] on input "text" at bounding box center [197, 120] width 15 height 7
click at [196, 117] on input "text" at bounding box center [197, 120] width 15 height 7
drag, startPoint x: 198, startPoint y: 117, endPoint x: 203, endPoint y: 118, distance: 5.1
click at [202, 118] on input "537" at bounding box center [197, 120] width 15 height 7
click at [203, 117] on input "538" at bounding box center [197, 120] width 15 height 7
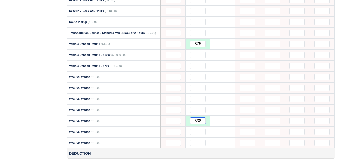
click at [202, 117] on input "538" at bounding box center [197, 120] width 15 height 7
click at [194, 117] on input "538" at bounding box center [197, 120] width 15 height 7
paste input ".24"
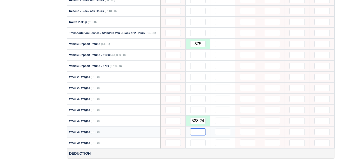
click at [195, 128] on input "text" at bounding box center [197, 131] width 15 height 7
click at [192, 128] on input "197" at bounding box center [197, 131] width 15 height 7
paste input ".54"
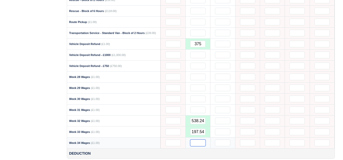
click at [204, 139] on input "text" at bounding box center [197, 142] width 15 height 7
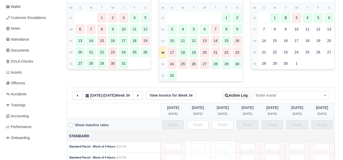
scroll to position [52, 0]
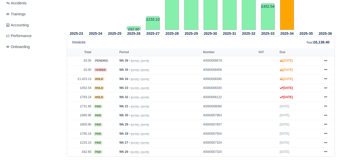
scroll to position [199, 0]
click at [326, 95] on icon at bounding box center [325, 96] width 3 height 3
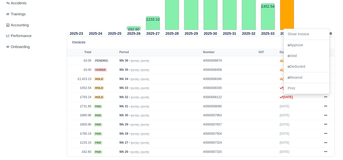
click at [257, 39] on div "Invoices Total : £6,138.40" at bounding box center [200, 42] width 257 height 6
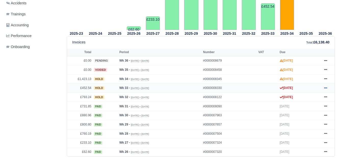
click at [326, 87] on icon at bounding box center [325, 87] width 3 height 3
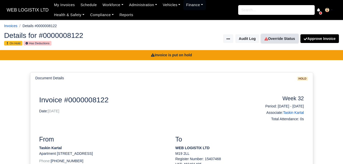
click at [280, 39] on link "Override Status" at bounding box center [279, 38] width 37 height 9
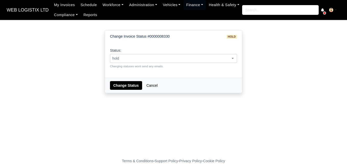
click at [151, 59] on span "hold" at bounding box center [173, 58] width 127 height 6
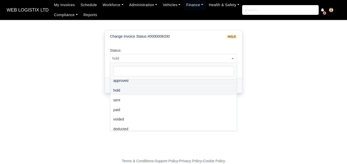
scroll to position [37, 0]
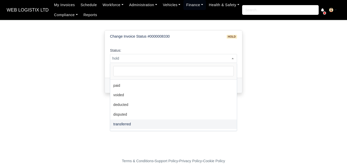
select select "transferred"
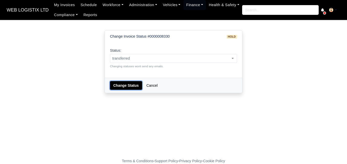
click at [126, 85] on button "Change Status" at bounding box center [126, 85] width 32 height 9
click at [158, 62] on span "hold" at bounding box center [173, 58] width 127 height 9
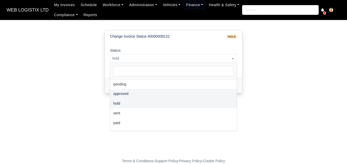
scroll to position [37, 0]
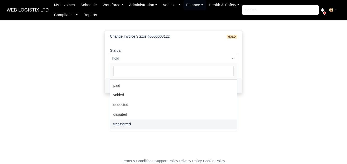
select select "transferred"
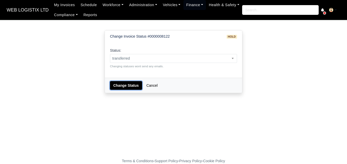
click at [113, 84] on button "Change Status" at bounding box center [126, 85] width 32 height 9
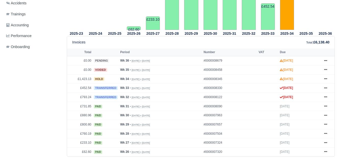
scroll to position [199, 0]
click at [326, 77] on icon at bounding box center [325, 78] width 3 height 3
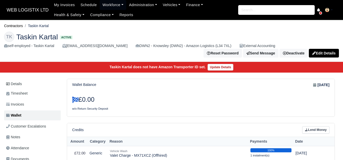
click at [99, 126] on div "Credits Lend Money" at bounding box center [200, 129] width 257 height 7
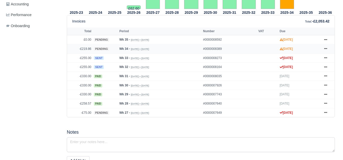
scroll to position [220, 0]
drag, startPoint x: 82, startPoint y: 47, endPoint x: 93, endPoint y: 47, distance: 10.5
click at [93, 47] on tr "-£219.86 pending Wk 34 - [DATE] » [DATE] #0000008389 [DATE] Show Invoice Approve" at bounding box center [201, 48] width 268 height 9
copy tr "219.86"
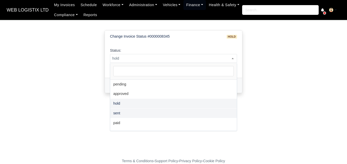
select select "sent"
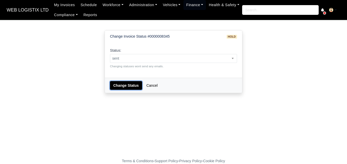
click at [116, 88] on button "Change Status" at bounding box center [126, 85] width 32 height 9
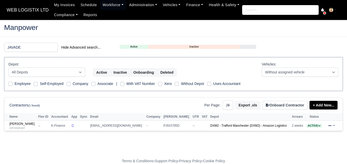
select select "25"
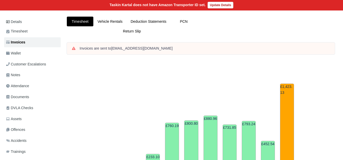
drag, startPoint x: 344, startPoint y: 27, endPoint x: 334, endPoint y: 81, distance: 54.8
click at [336, 81] on html "WEB LOGISTIX LTD My Invoices Schedule Workforce Manpower Expiring Documents Lea…" at bounding box center [171, 18] width 343 height 160
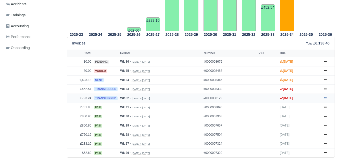
click at [327, 95] on link at bounding box center [326, 98] width 8 height 6
